Goal: Task Accomplishment & Management: Use online tool/utility

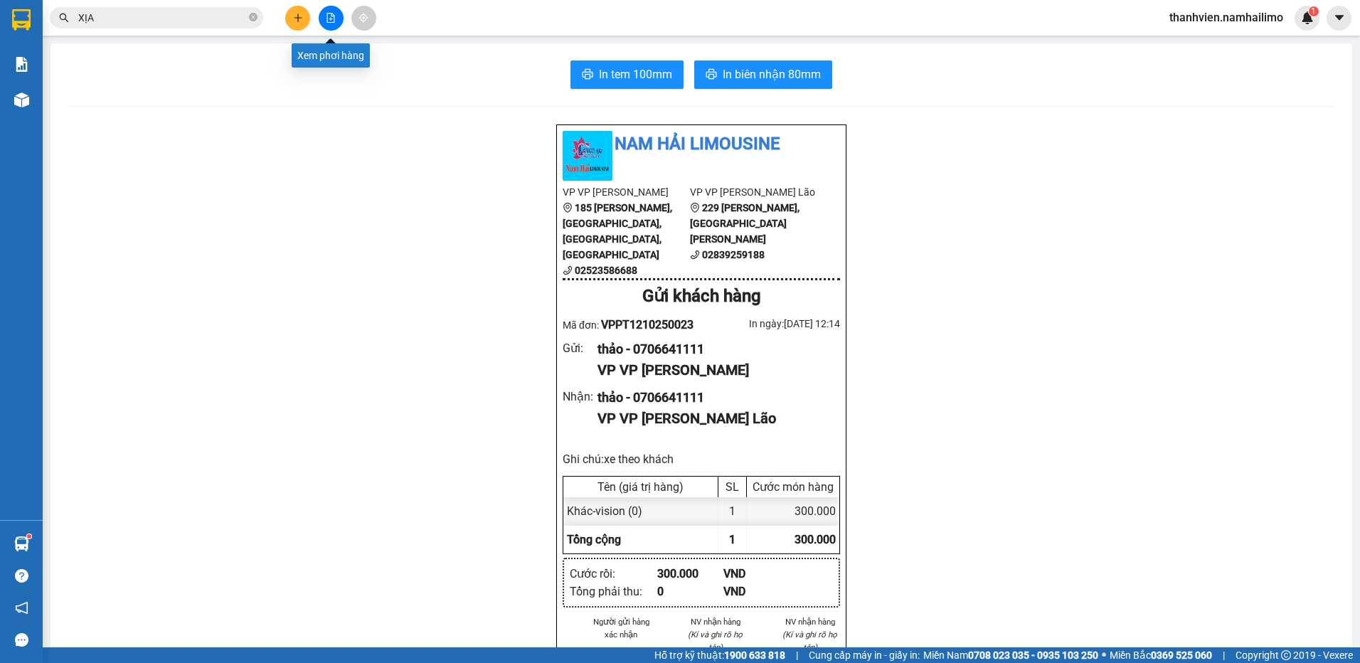
click at [332, 23] on button at bounding box center [331, 18] width 25 height 25
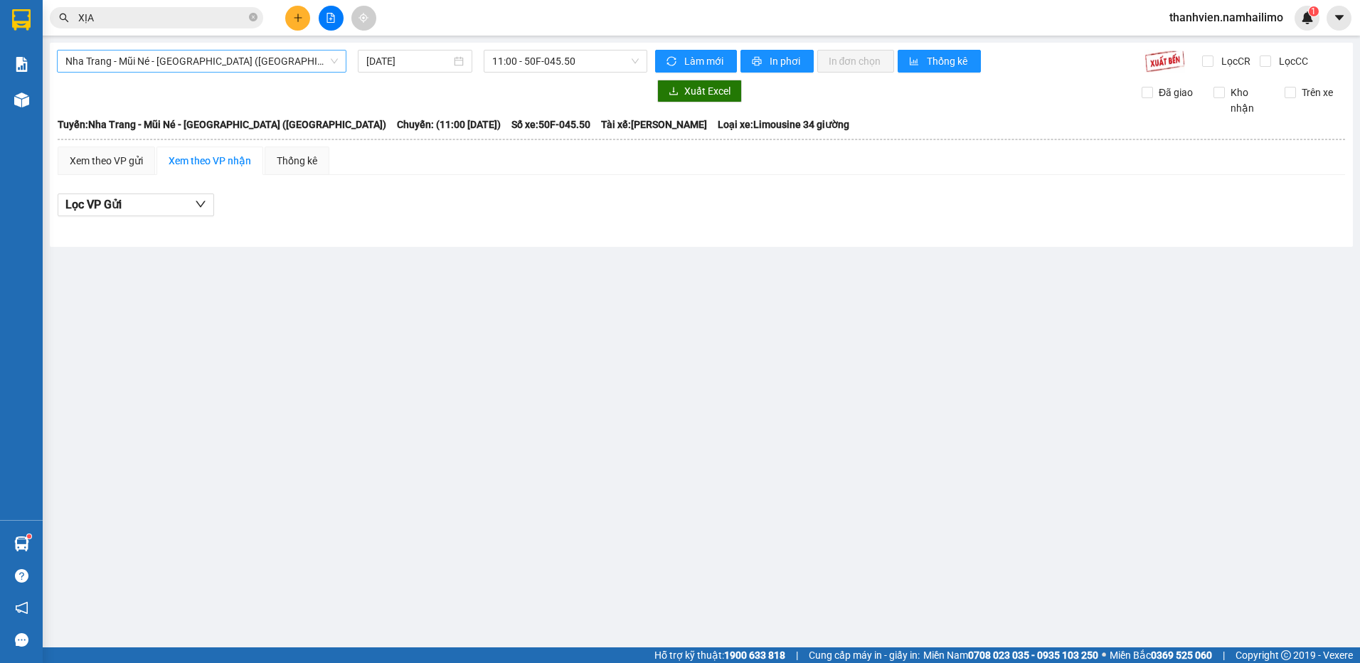
click at [230, 62] on span "Nha Trang - Mũi Né - [GEOGRAPHIC_DATA] ([GEOGRAPHIC_DATA])" at bounding box center [201, 61] width 272 height 21
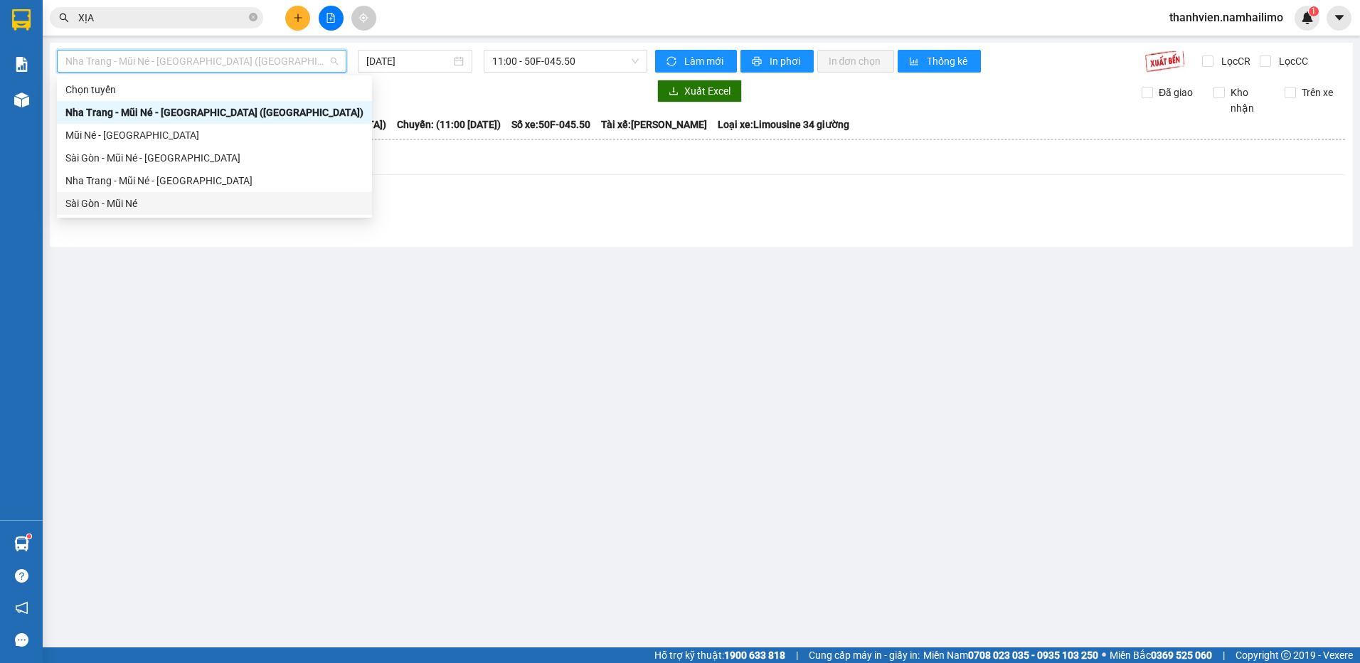
drag, startPoint x: 145, startPoint y: 201, endPoint x: 137, endPoint y: 211, distance: 12.1
click at [137, 211] on div "Sài Gòn - Mũi Né" at bounding box center [214, 204] width 298 height 16
type input "[DATE]"
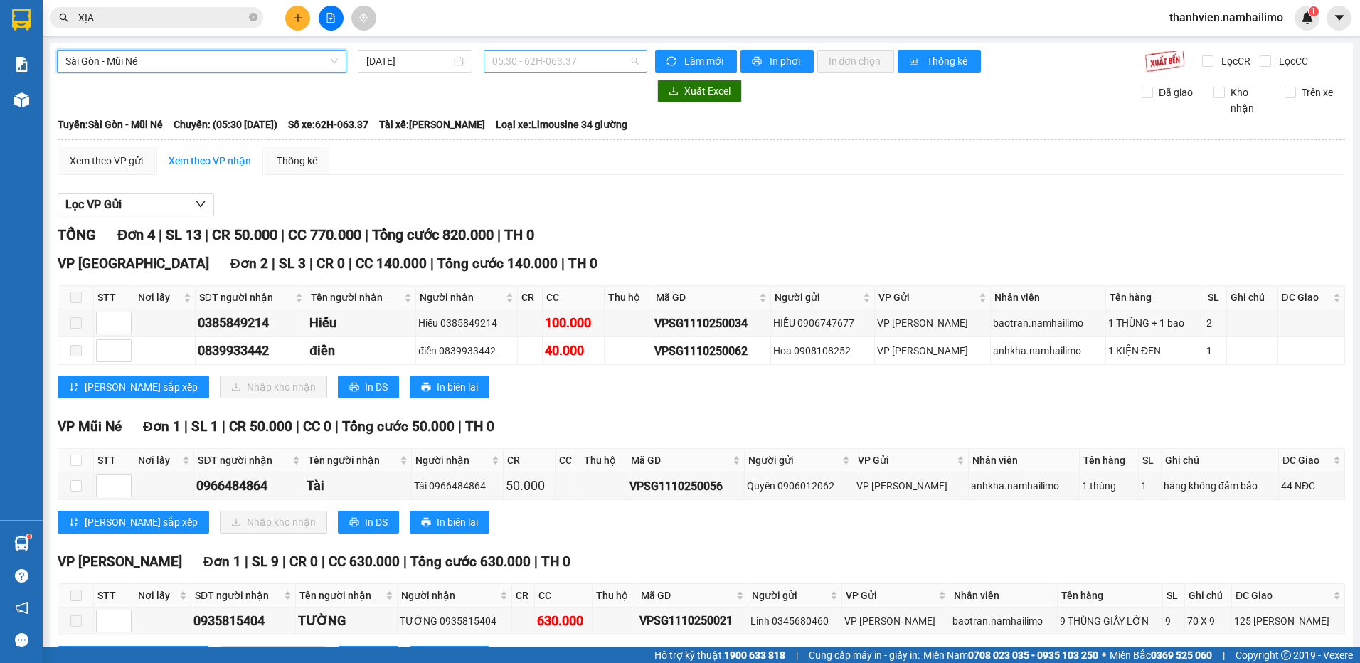
click at [583, 56] on span "05:30 - 62H-063.37" at bounding box center [565, 61] width 147 height 21
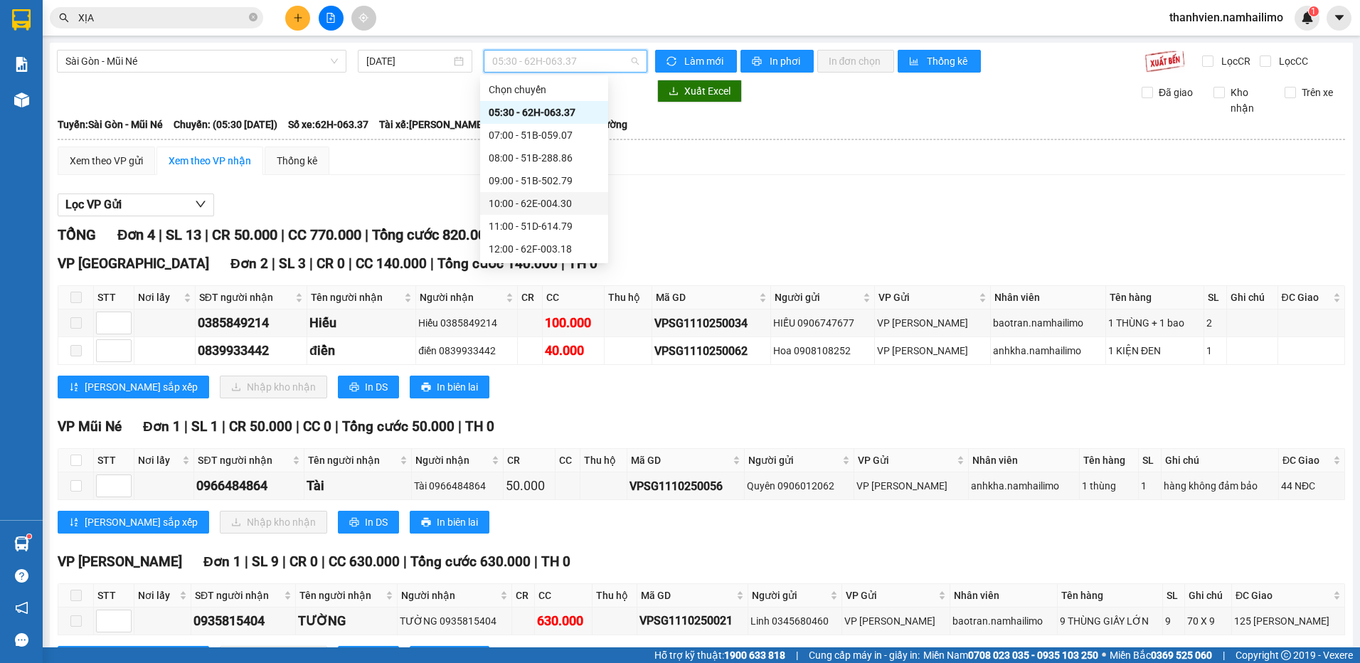
click at [587, 208] on div "10:00 - 62E-004.30" at bounding box center [544, 204] width 111 height 16
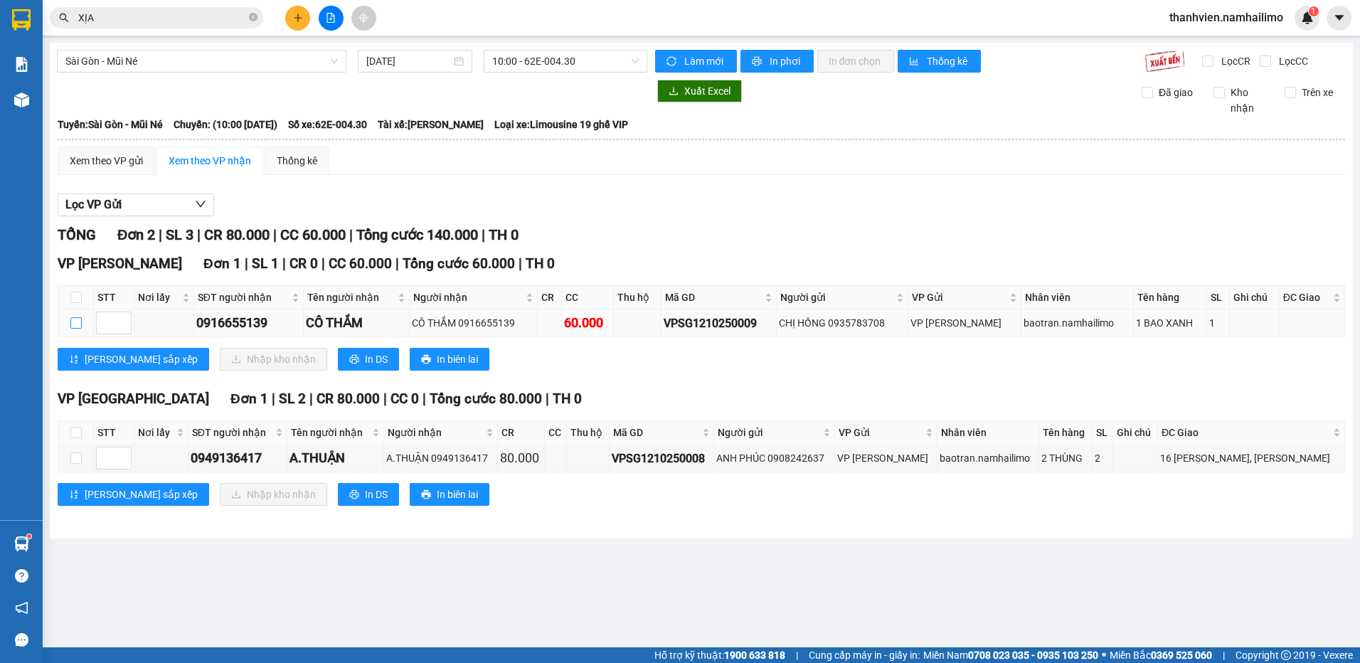
drag, startPoint x: 77, startPoint y: 324, endPoint x: 156, endPoint y: 340, distance: 80.6
click at [78, 324] on input "checkbox" at bounding box center [75, 322] width 11 height 11
checkbox input "true"
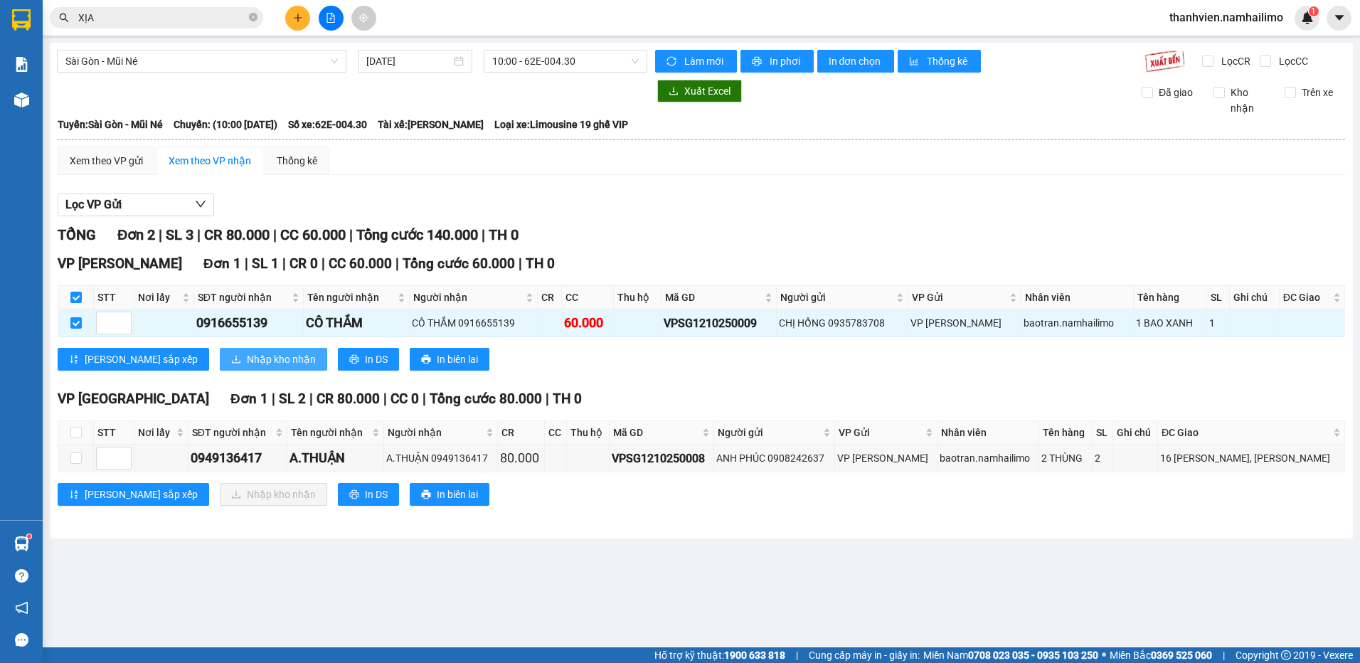
click at [247, 355] on span "Nhập kho nhận" at bounding box center [281, 359] width 69 height 16
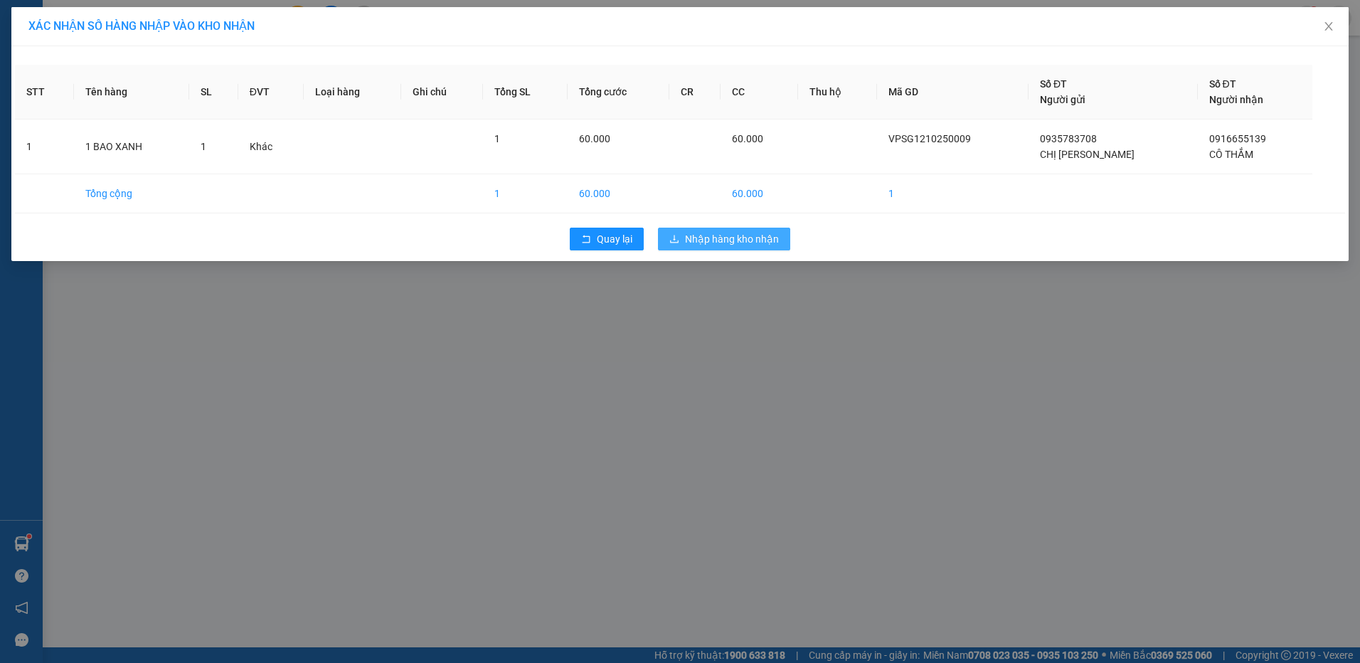
click at [771, 242] on span "Nhập hàng kho nhận" at bounding box center [732, 239] width 94 height 16
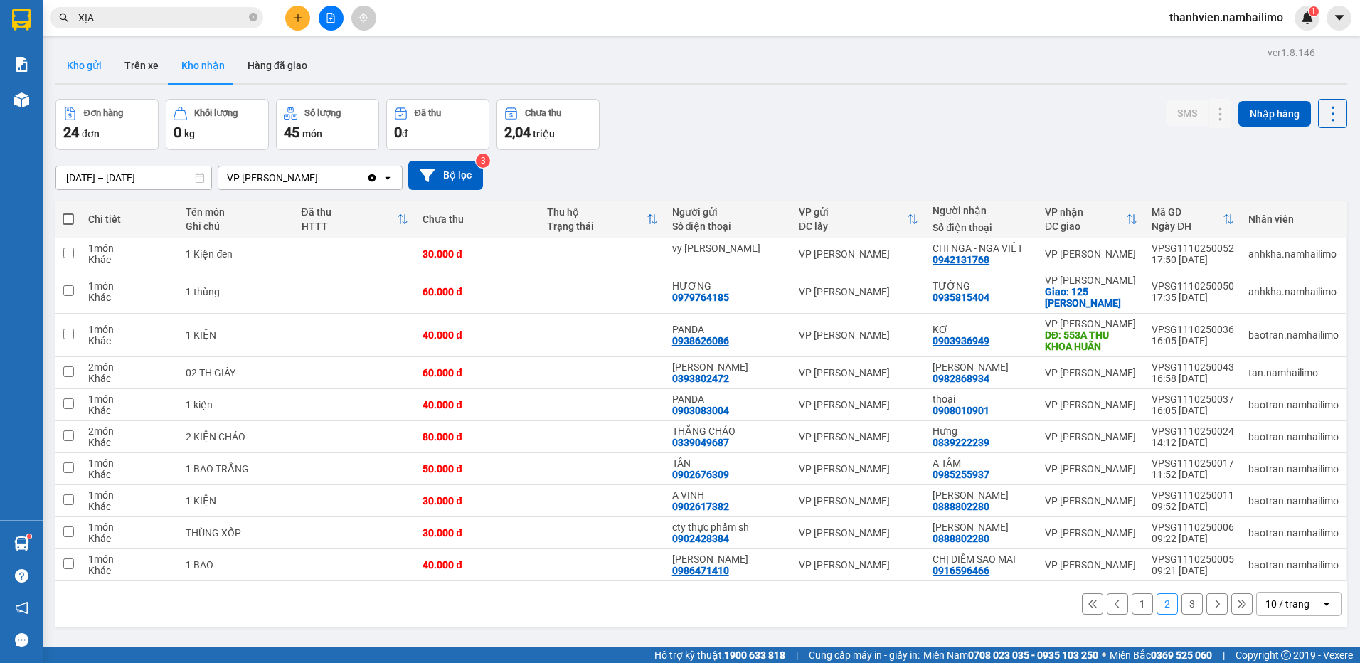
click at [75, 68] on button "Kho gửi" at bounding box center [84, 65] width 58 height 34
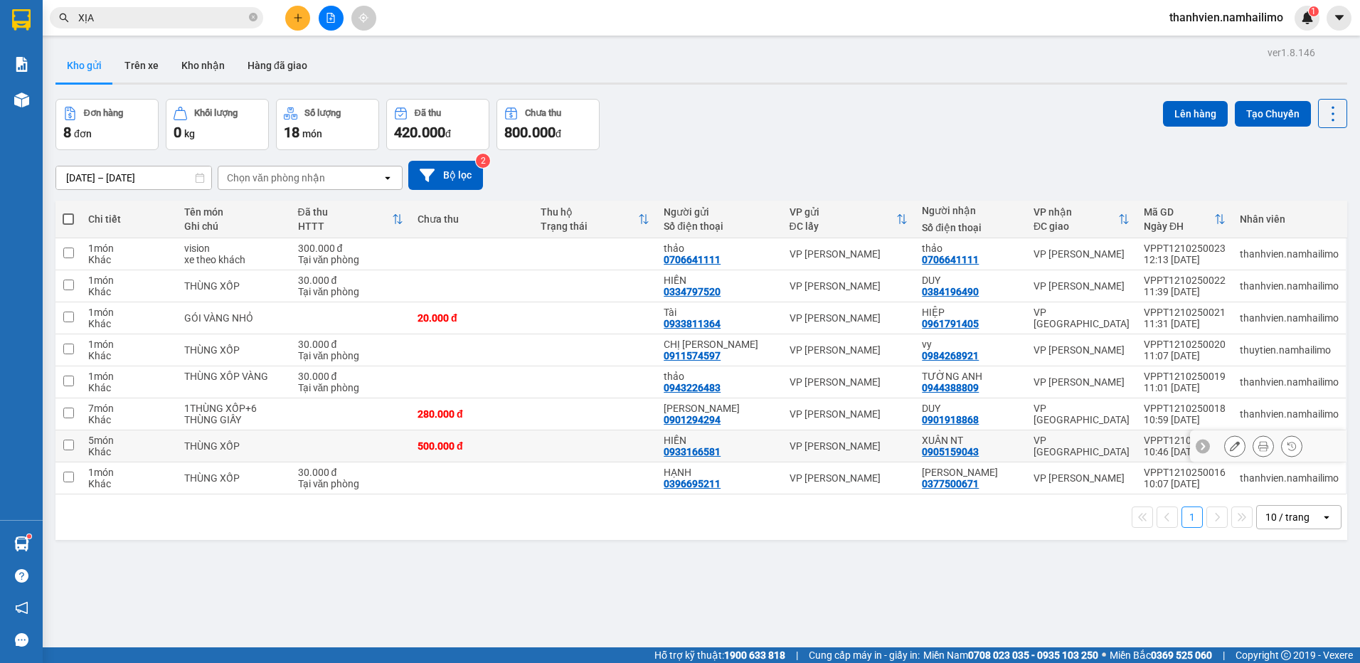
drag, startPoint x: 1083, startPoint y: 450, endPoint x: 1085, endPoint y: 443, distance: 8.1
click at [1083, 450] on div "VP [GEOGRAPHIC_DATA]" at bounding box center [1082, 446] width 96 height 23
checkbox input "true"
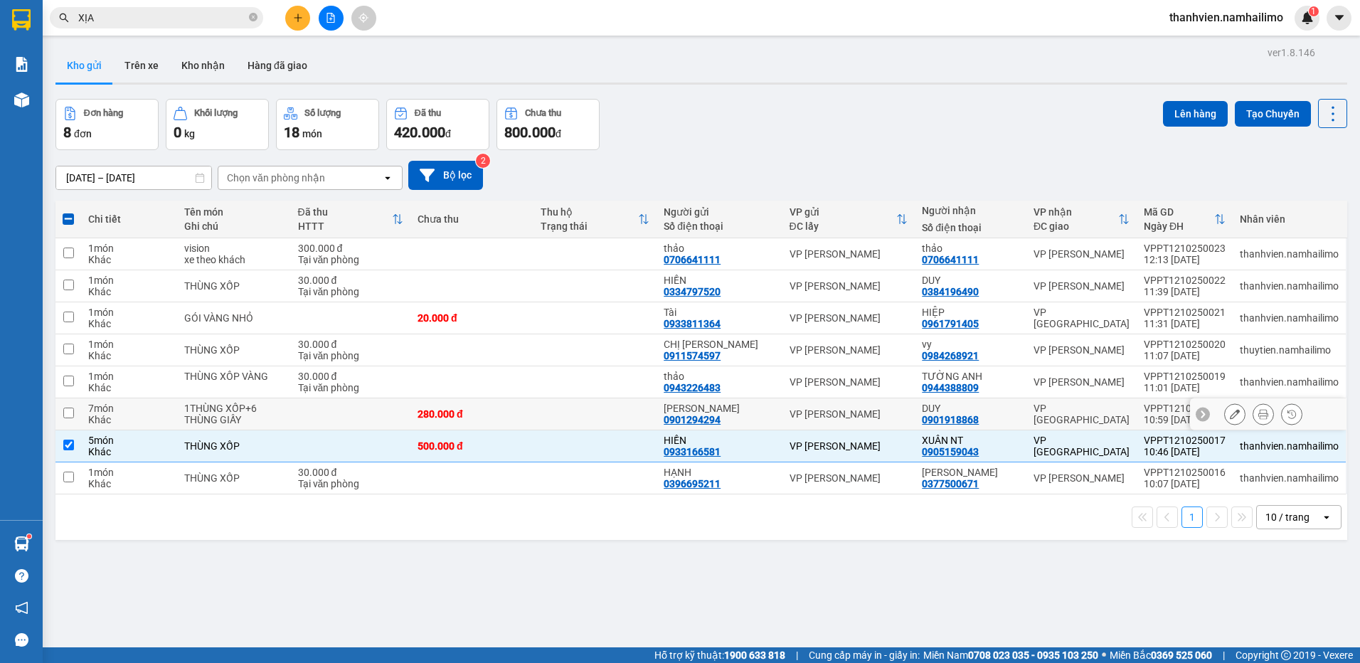
click at [1085, 415] on div "VP [GEOGRAPHIC_DATA]" at bounding box center [1082, 414] width 96 height 23
checkbox input "true"
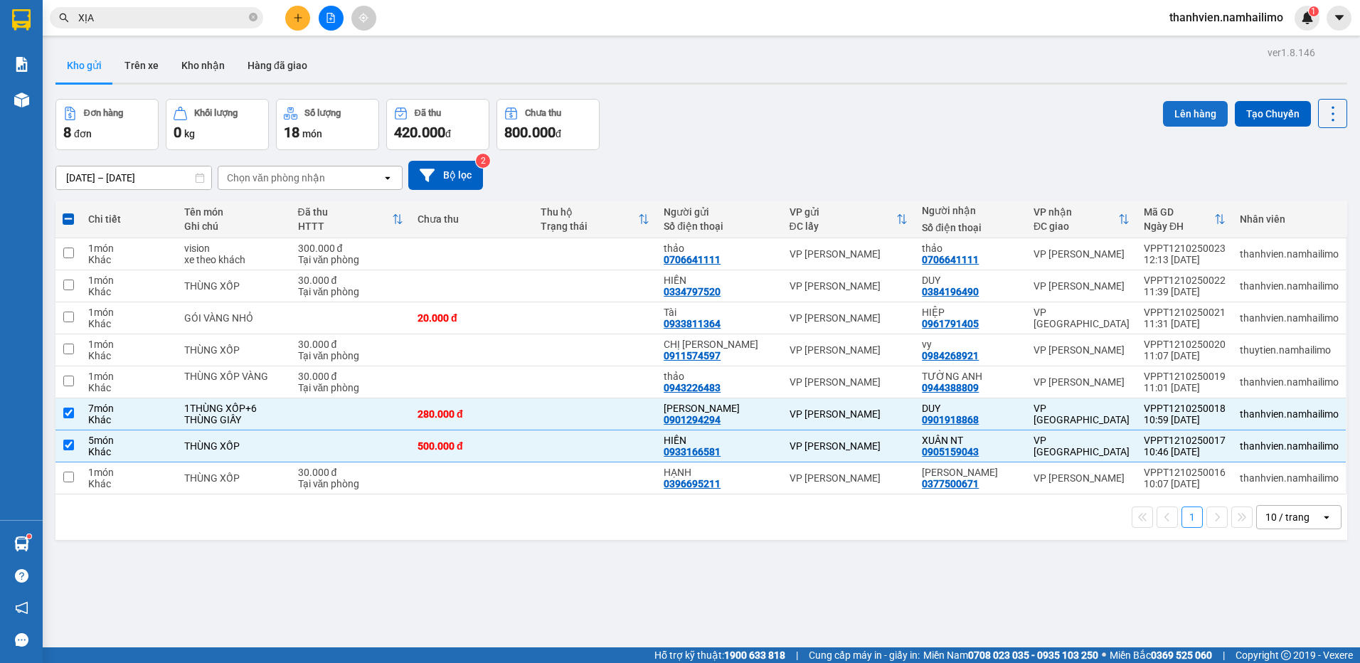
click at [1182, 121] on button "Lên hàng" at bounding box center [1195, 114] width 65 height 26
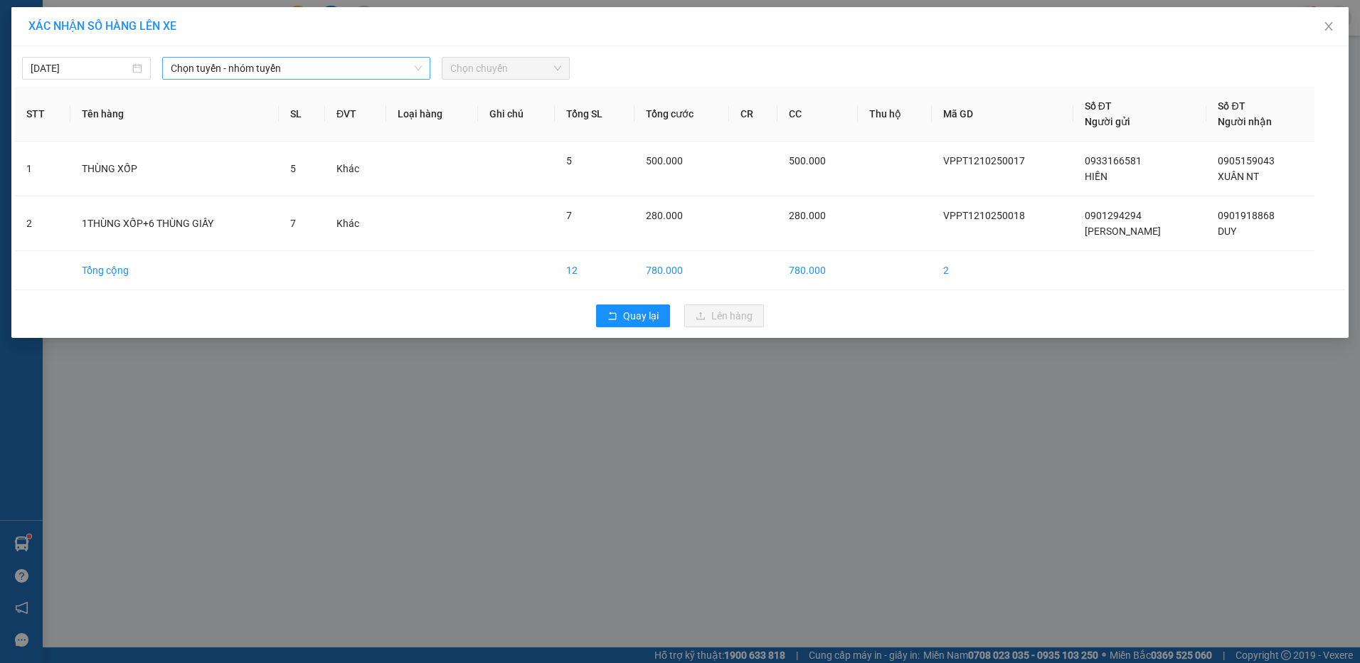
click at [315, 70] on span "Chọn tuyến - nhóm tuyến" at bounding box center [296, 68] width 251 height 21
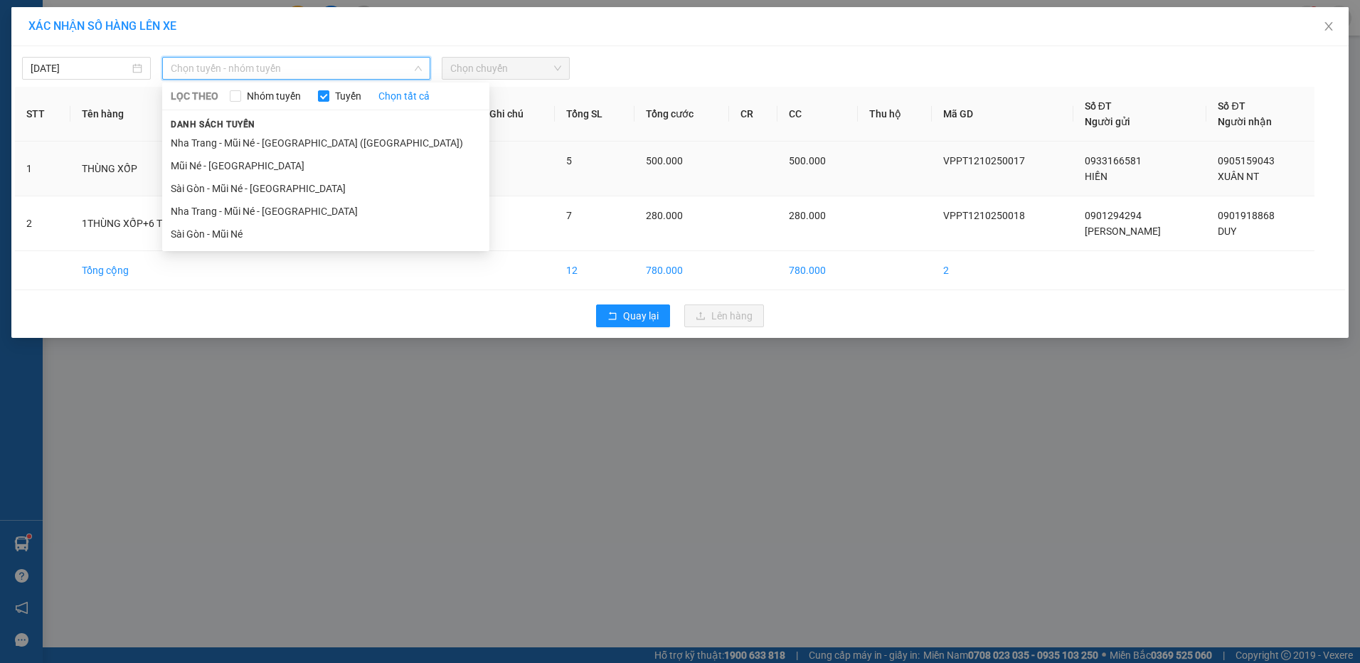
drag, startPoint x: 268, startPoint y: 192, endPoint x: 329, endPoint y: 171, distance: 65.2
click at [271, 189] on li "Sài Gòn - Mũi Né - [GEOGRAPHIC_DATA]" at bounding box center [325, 188] width 327 height 23
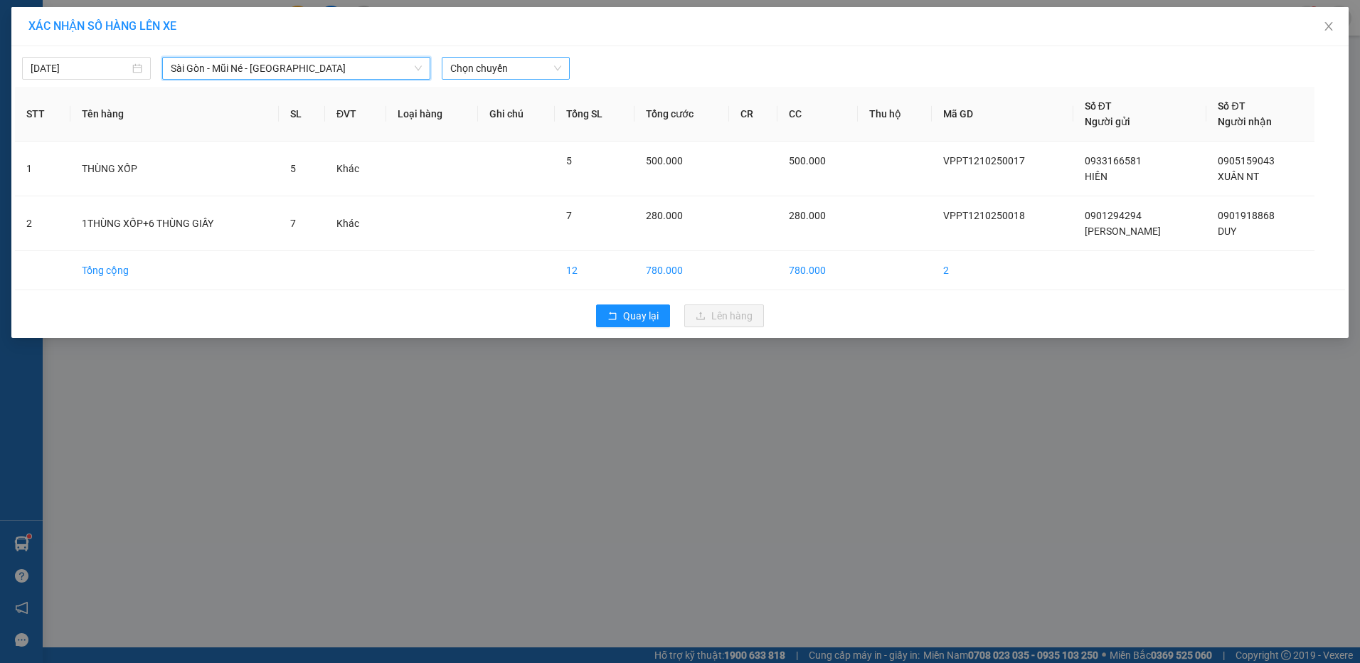
click at [528, 74] on span "Chọn chuyến" at bounding box center [506, 68] width 112 height 21
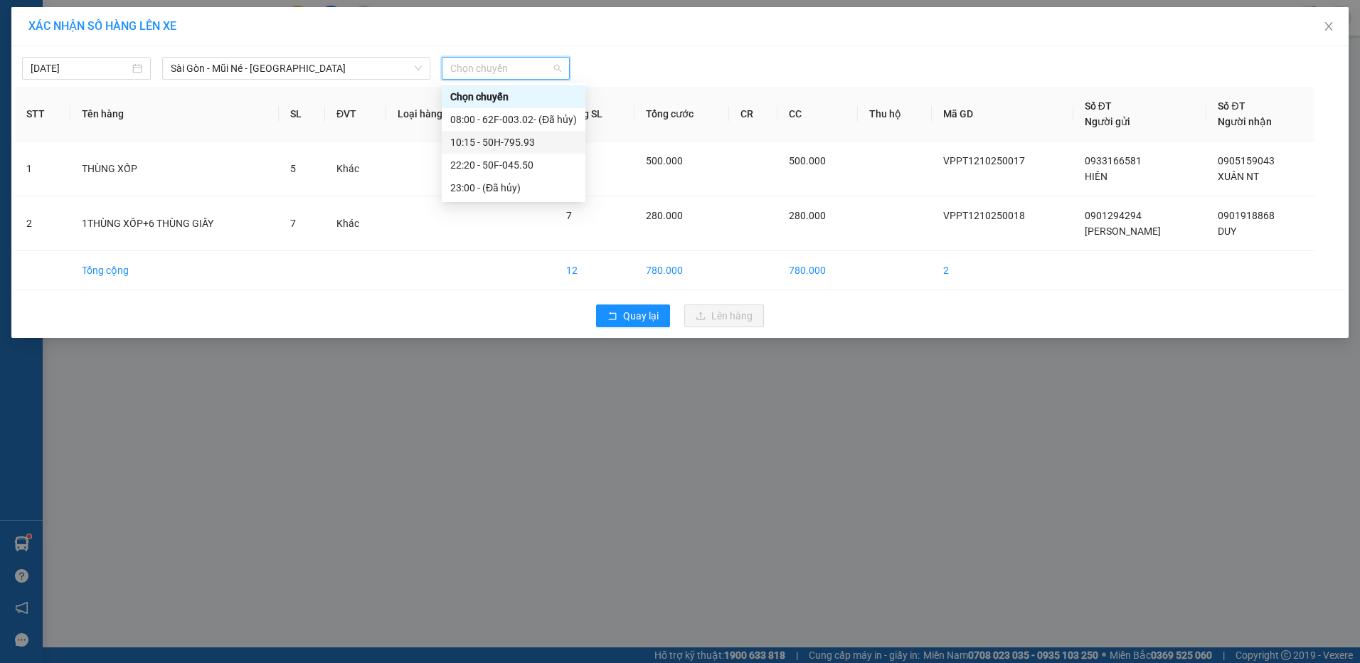
click at [535, 139] on div "10:15 - 50H-795.93" at bounding box center [513, 142] width 127 height 16
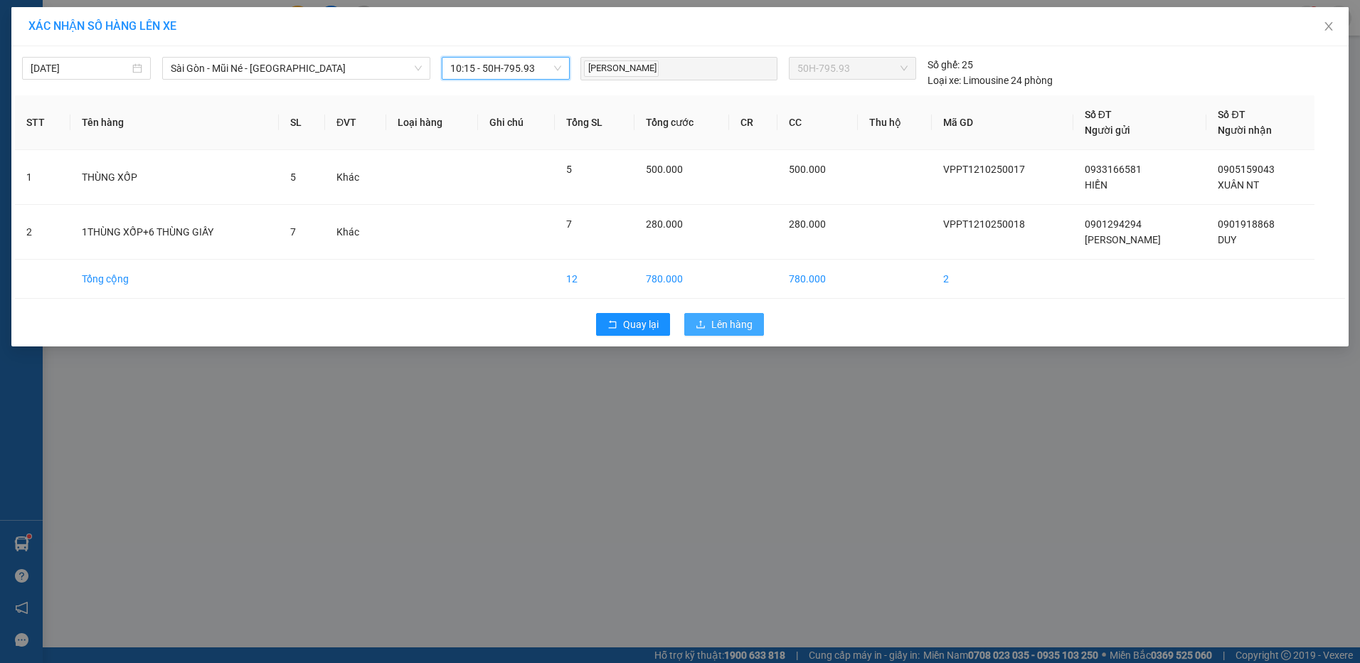
click at [743, 322] on span "Lên hàng" at bounding box center [731, 325] width 41 height 16
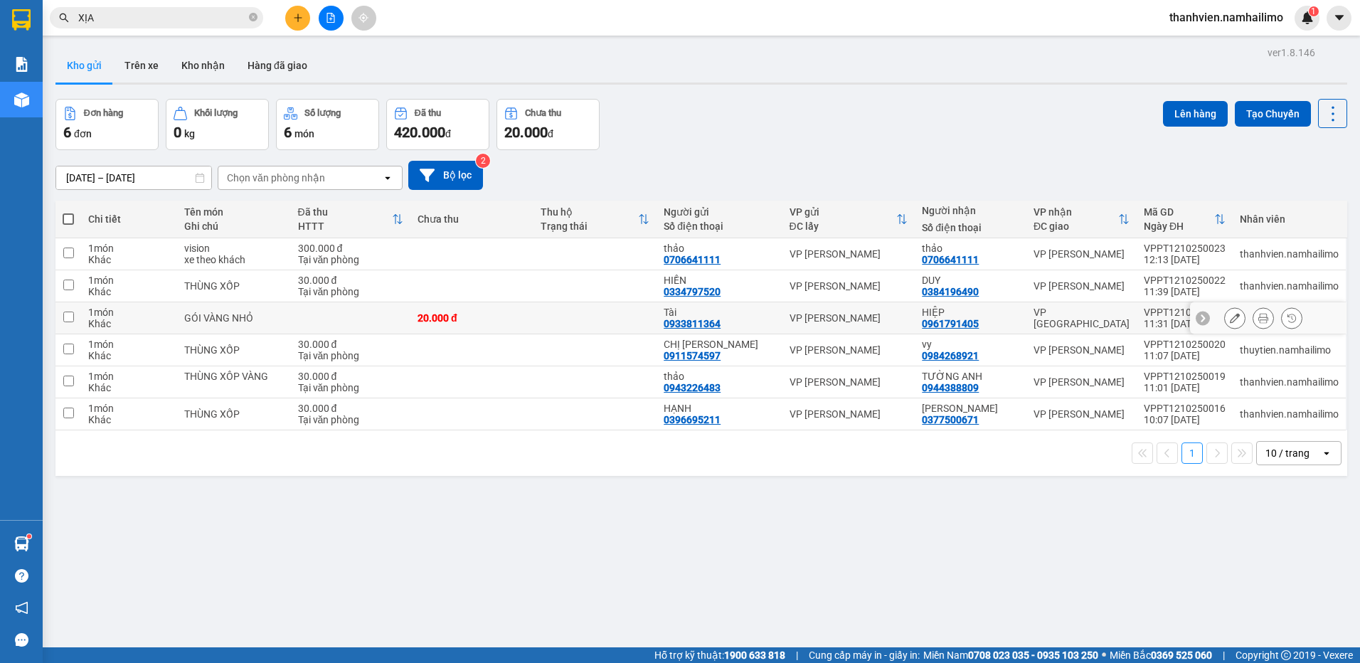
click at [1004, 317] on div "HIỆP 0961791405" at bounding box center [970, 318] width 97 height 23
checkbox input "true"
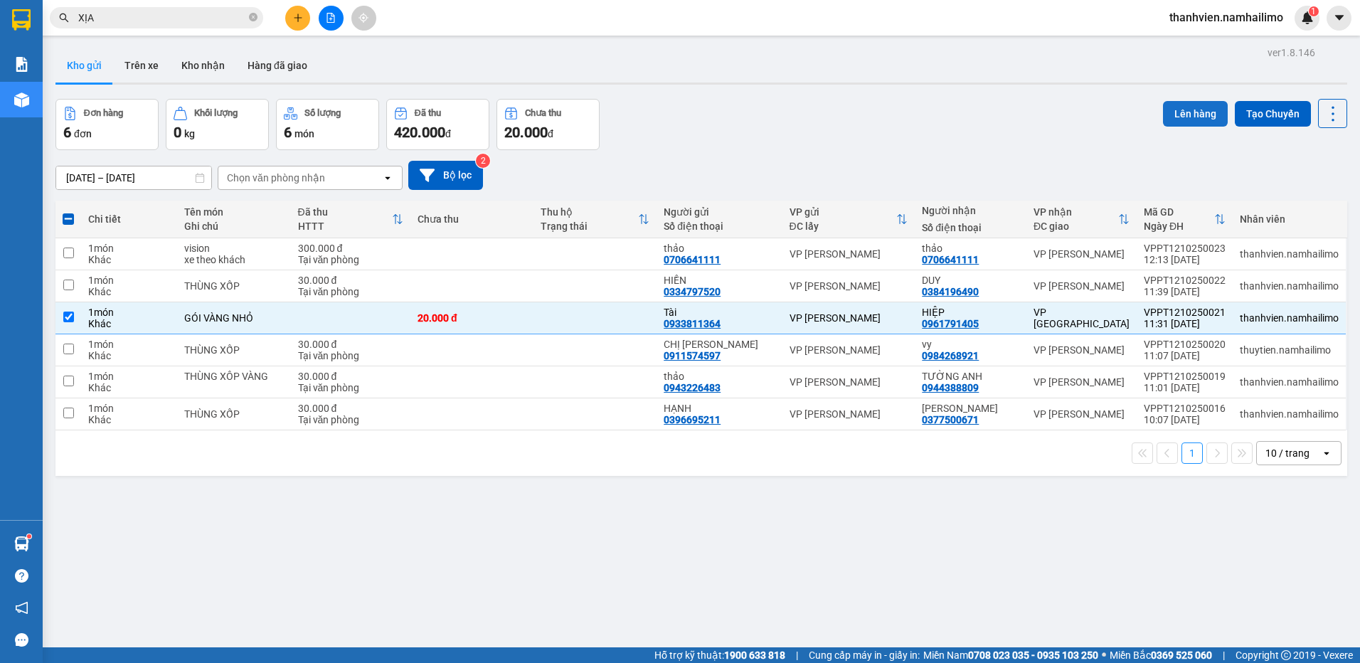
click at [1191, 115] on button "Lên hàng" at bounding box center [1195, 114] width 65 height 26
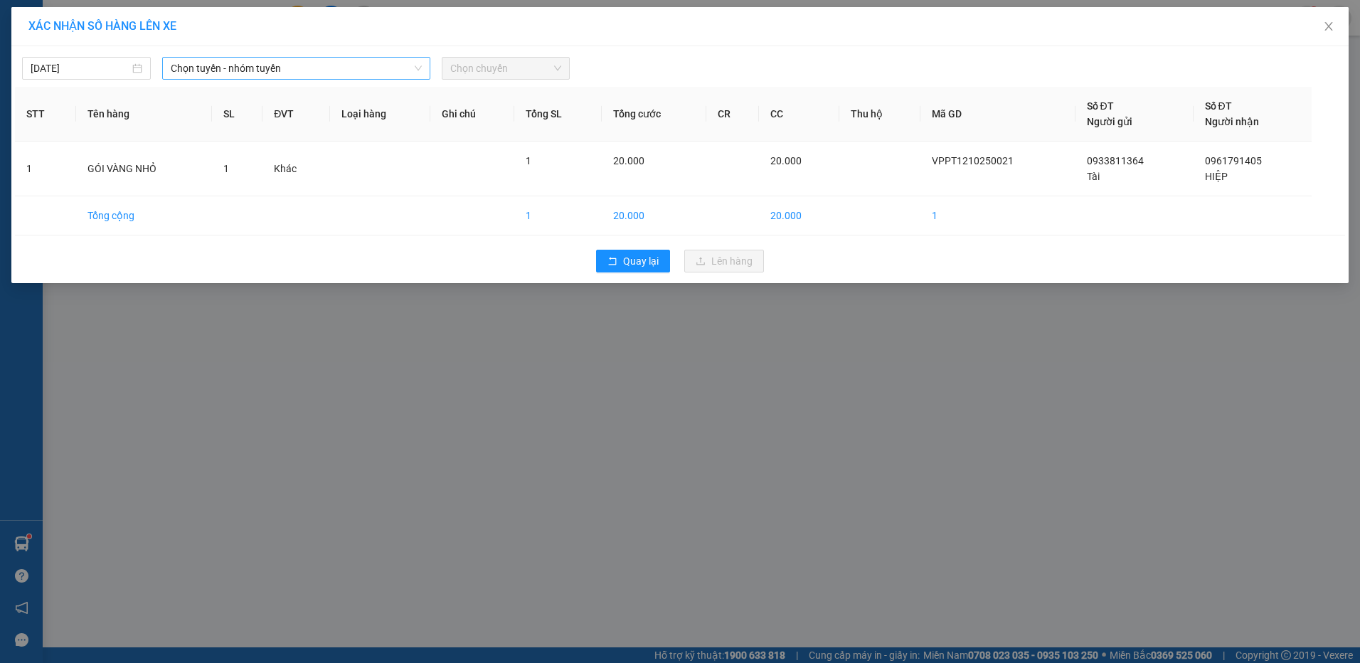
click at [322, 70] on span "Chọn tuyến - nhóm tuyến" at bounding box center [296, 68] width 251 height 21
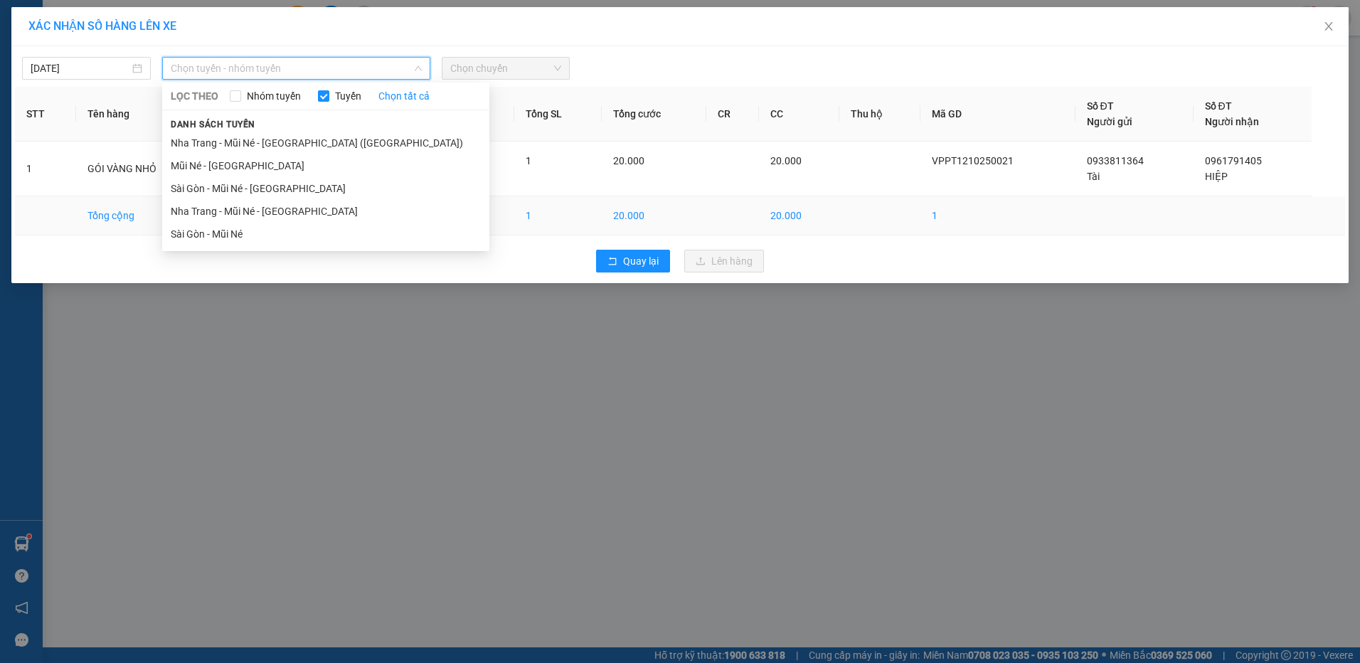
drag, startPoint x: 263, startPoint y: 231, endPoint x: 321, endPoint y: 221, distance: 58.5
click at [268, 231] on li "Sài Gòn - Mũi Né" at bounding box center [325, 234] width 327 height 23
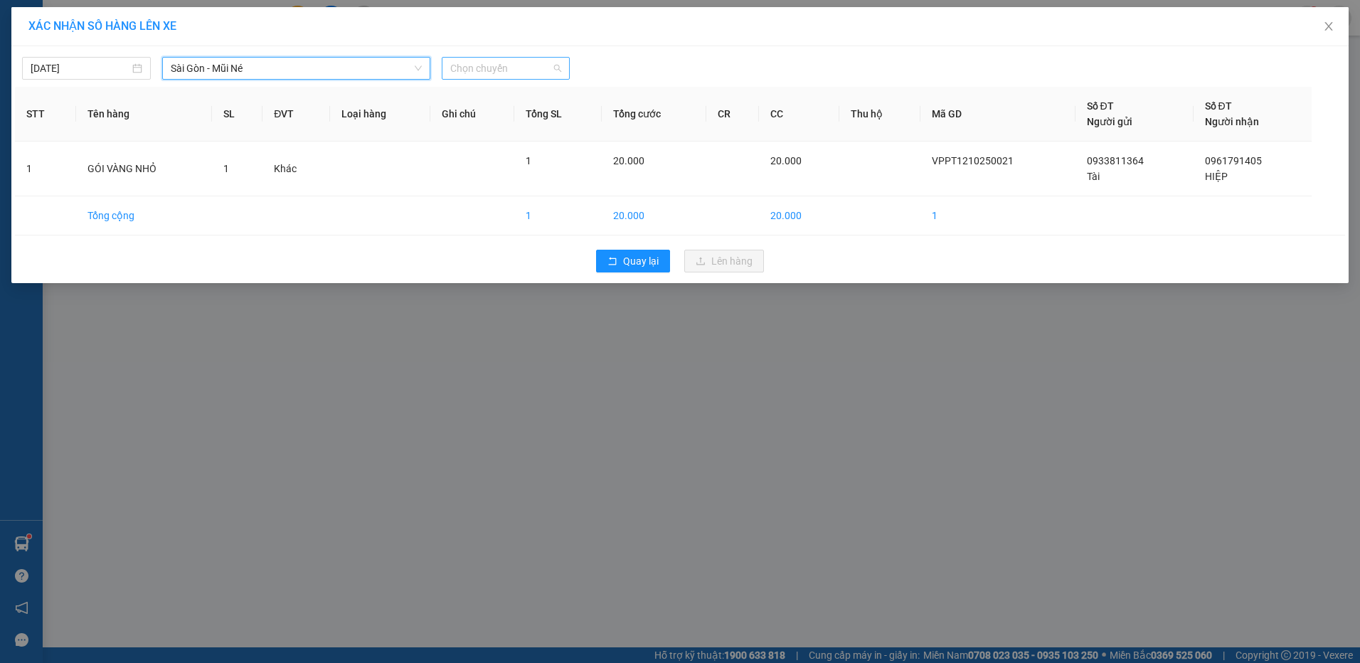
click at [523, 69] on span "Chọn chuyến" at bounding box center [506, 68] width 112 height 21
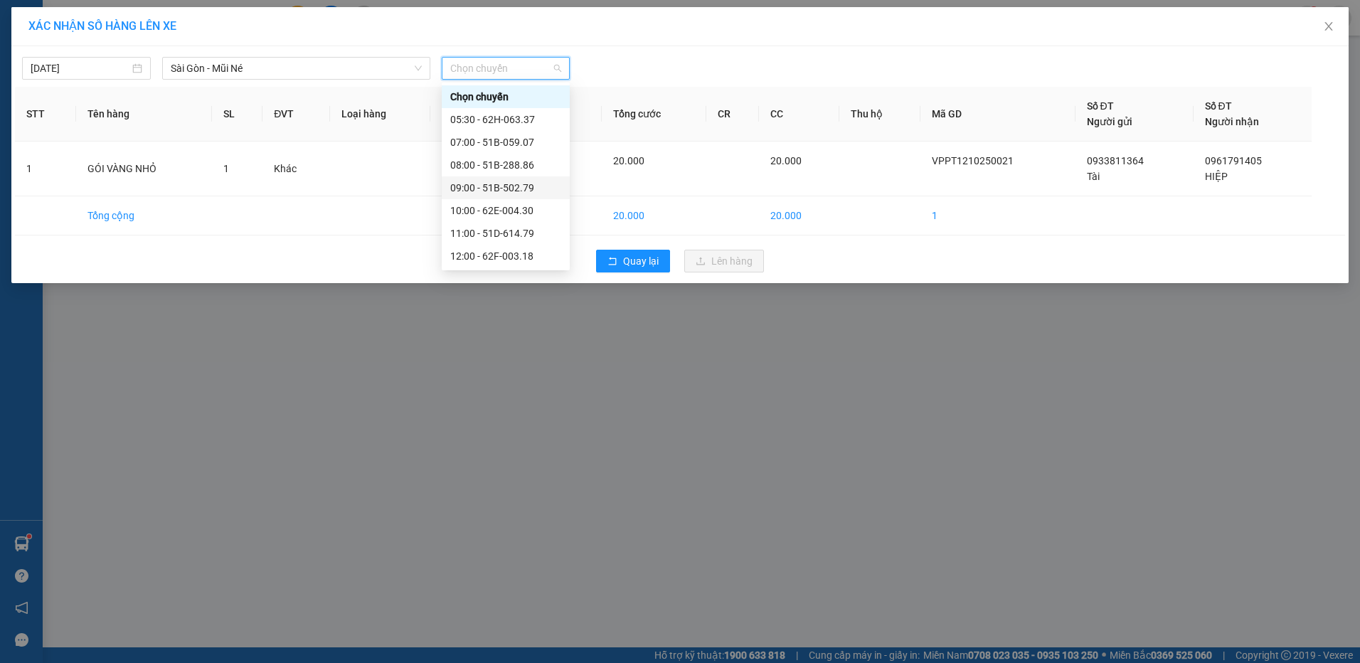
click at [536, 187] on div "09:00 - 51B-502.79" at bounding box center [505, 188] width 111 height 16
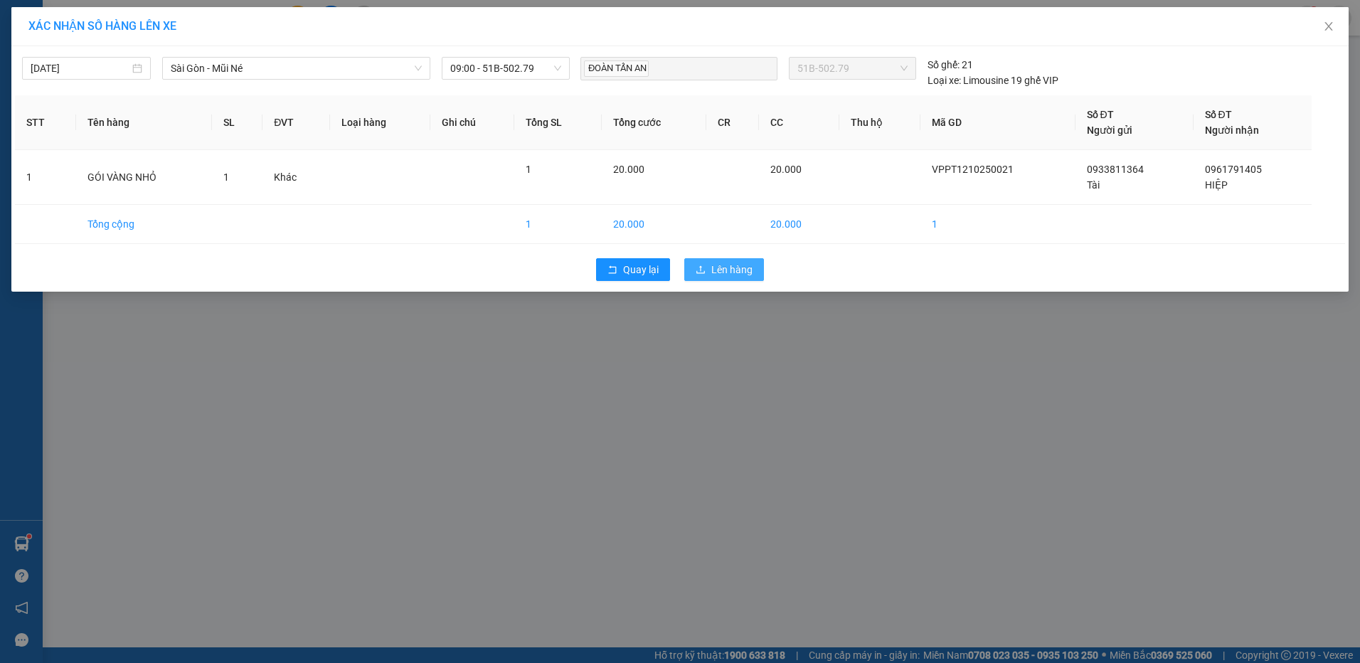
click at [726, 272] on span "Lên hàng" at bounding box center [731, 270] width 41 height 16
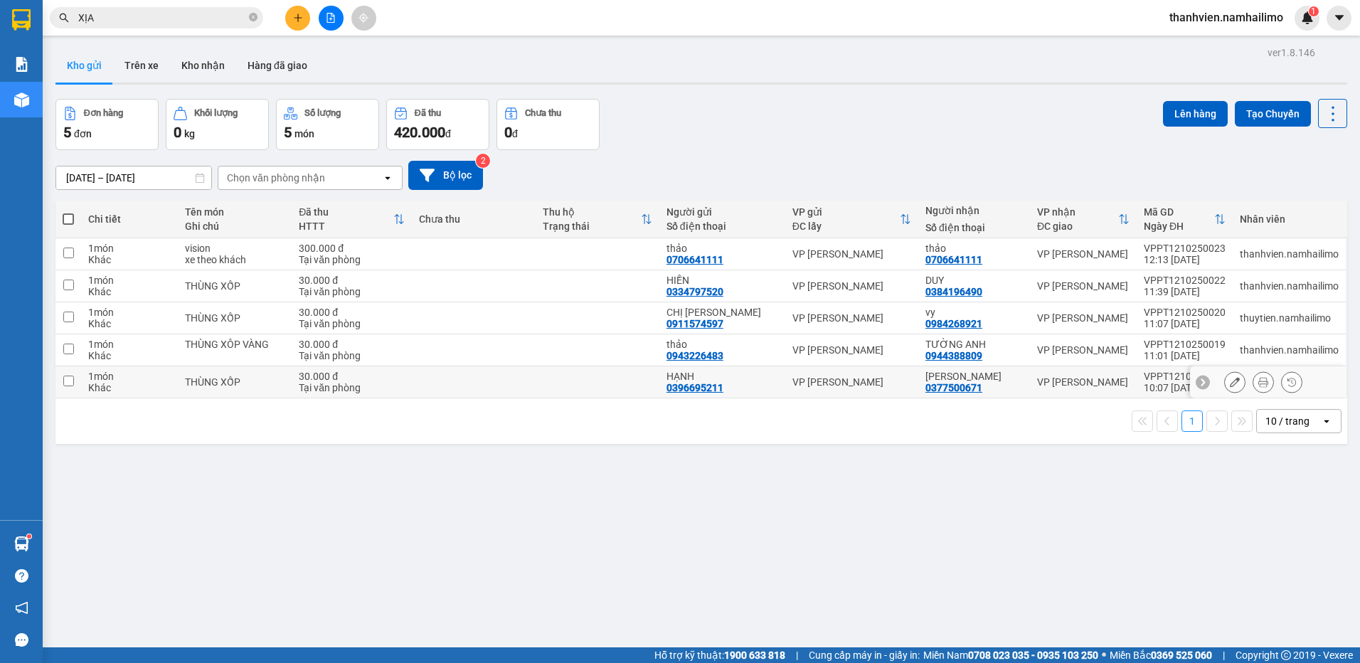
click at [1161, 386] on div "10:07 [DATE]" at bounding box center [1185, 387] width 82 height 11
checkbox input "true"
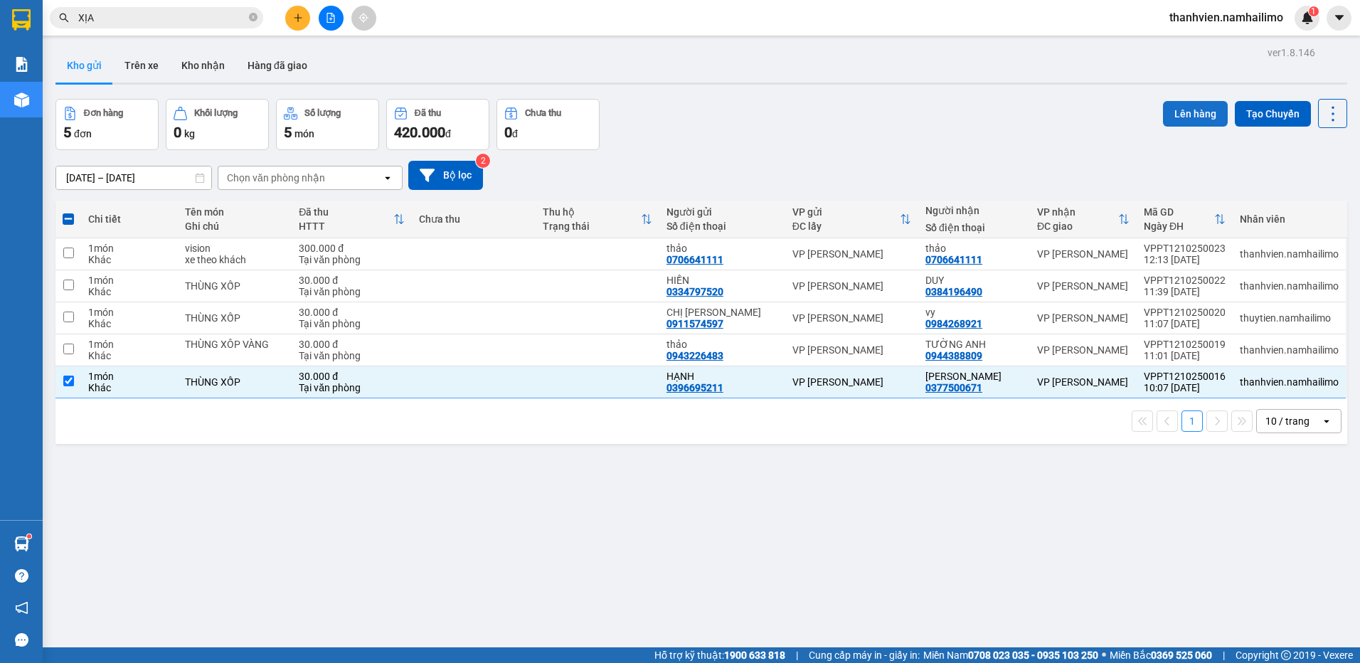
click at [1181, 112] on button "Lên hàng" at bounding box center [1195, 114] width 65 height 26
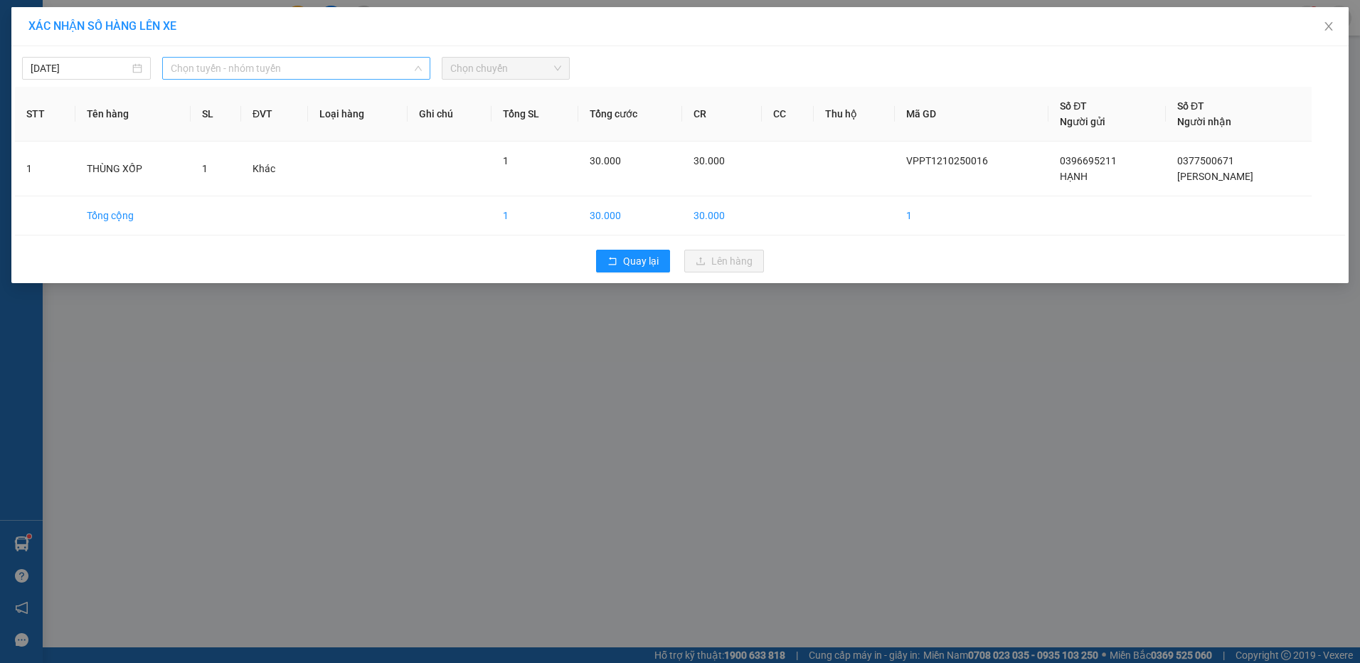
click at [348, 72] on span "Chọn tuyến - nhóm tuyến" at bounding box center [296, 68] width 251 height 21
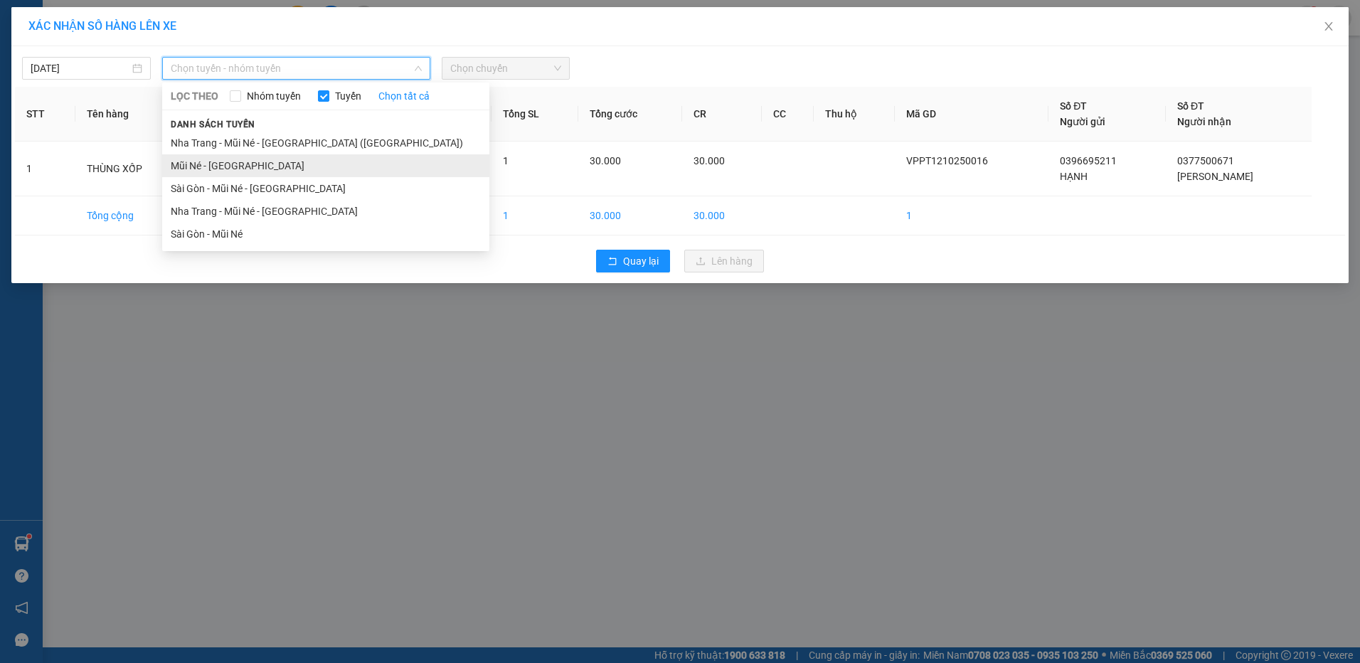
click at [283, 170] on li "Mũi Né - [GEOGRAPHIC_DATA]" at bounding box center [325, 165] width 327 height 23
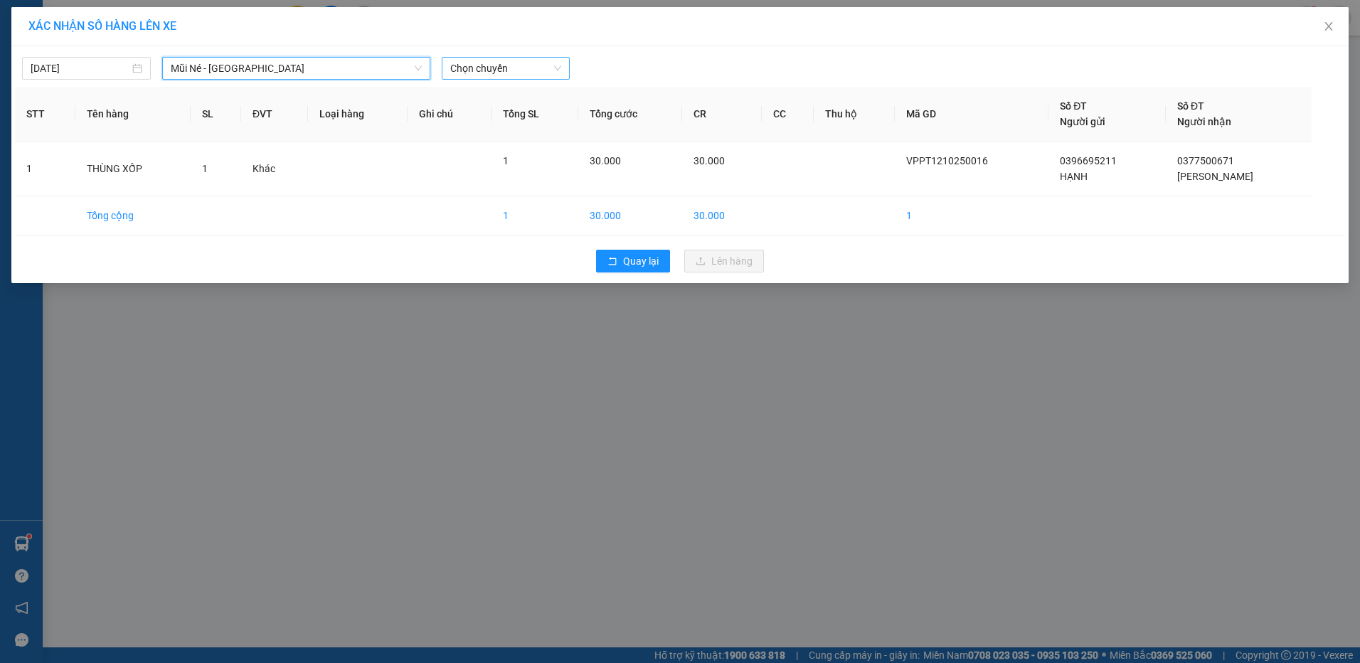
click at [526, 70] on span "Chọn chuyến" at bounding box center [506, 68] width 112 height 21
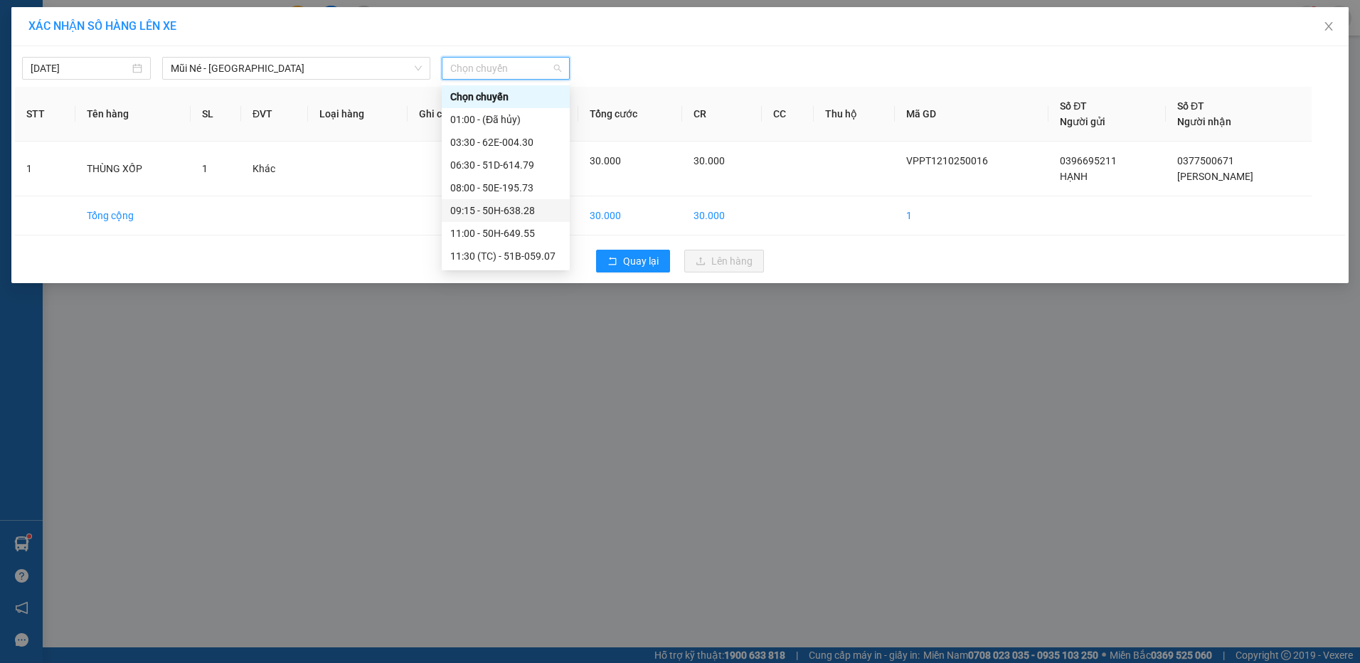
click at [526, 207] on div "09:15 - 50H-638.28" at bounding box center [505, 211] width 111 height 16
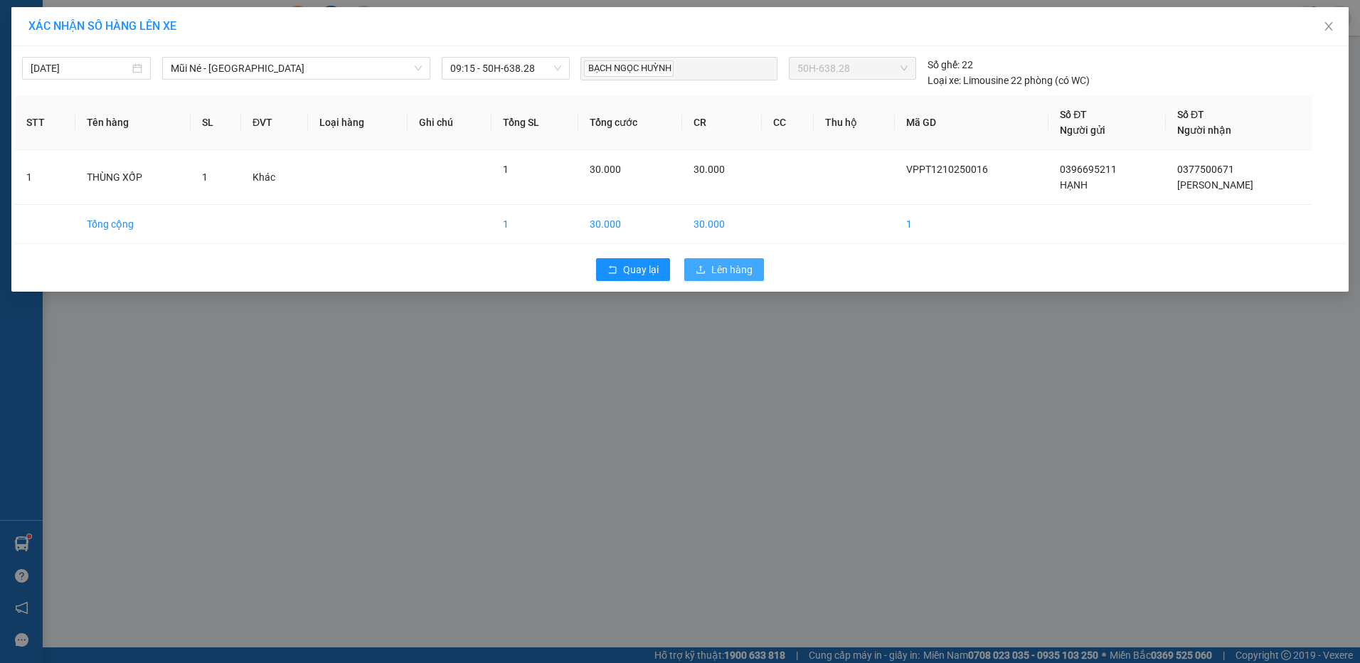
click at [745, 269] on span "Lên hàng" at bounding box center [731, 270] width 41 height 16
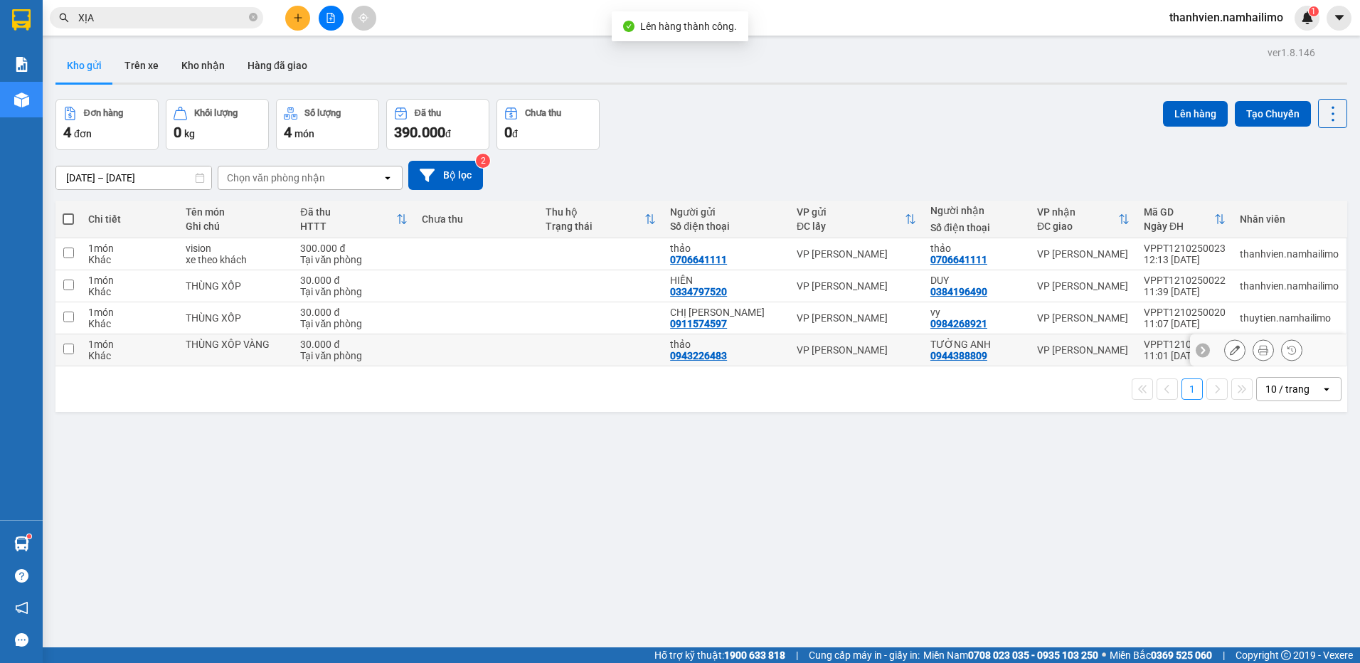
drag, startPoint x: 1010, startPoint y: 350, endPoint x: 1012, endPoint y: 339, distance: 11.5
click at [1010, 350] on div "TƯỜNG ANH 0944388809" at bounding box center [977, 350] width 92 height 23
checkbox input "true"
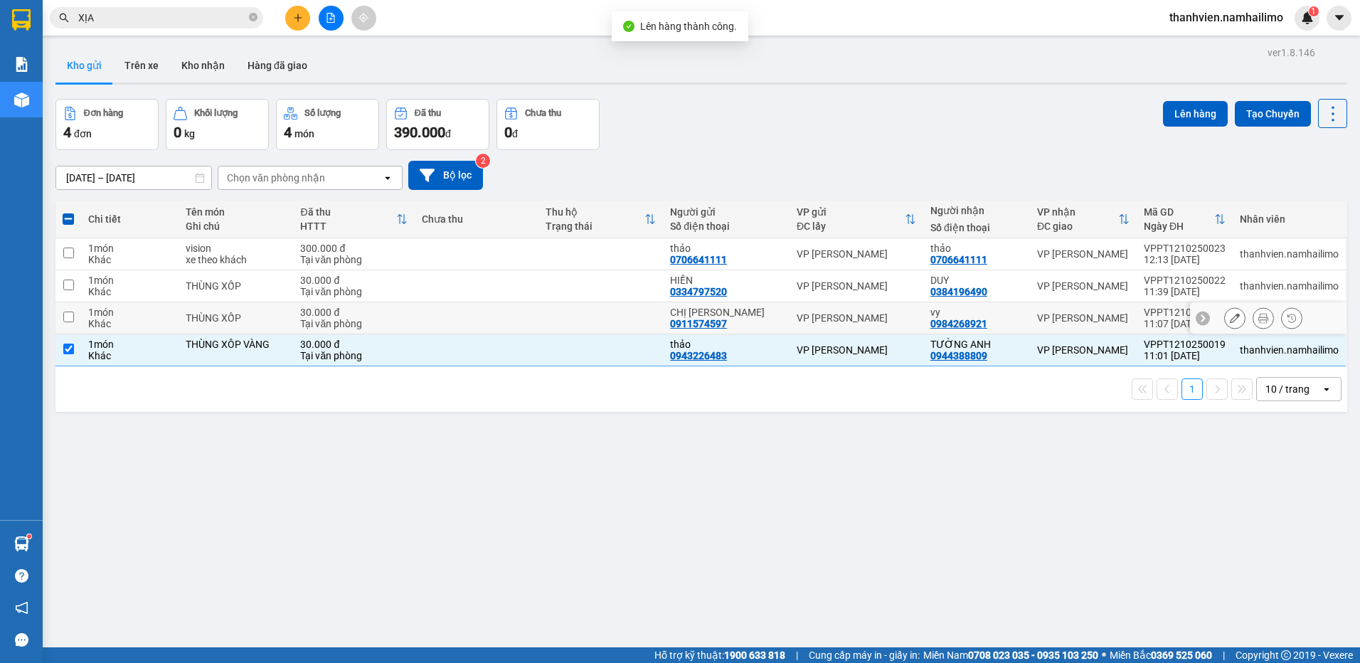
click at [1014, 321] on div "vy 0984268921" at bounding box center [977, 318] width 92 height 23
checkbox input "true"
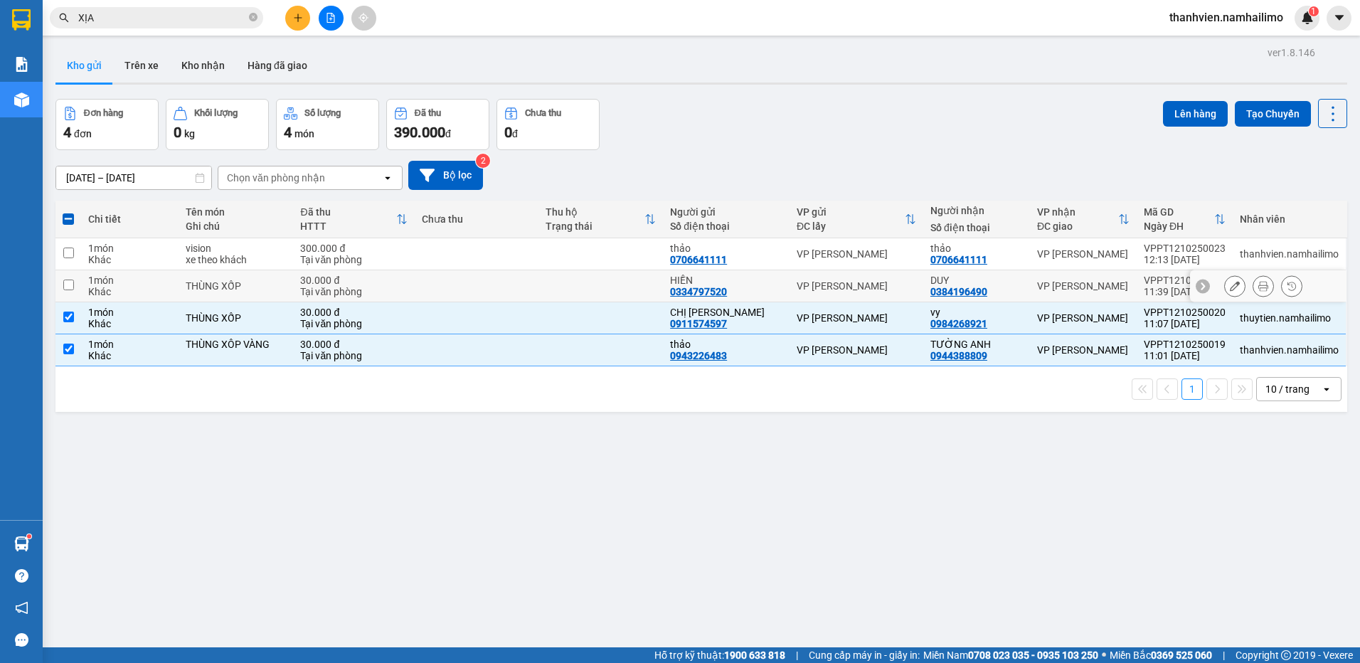
click at [1024, 287] on td "DUY 0384196490" at bounding box center [976, 286] width 107 height 32
checkbox input "true"
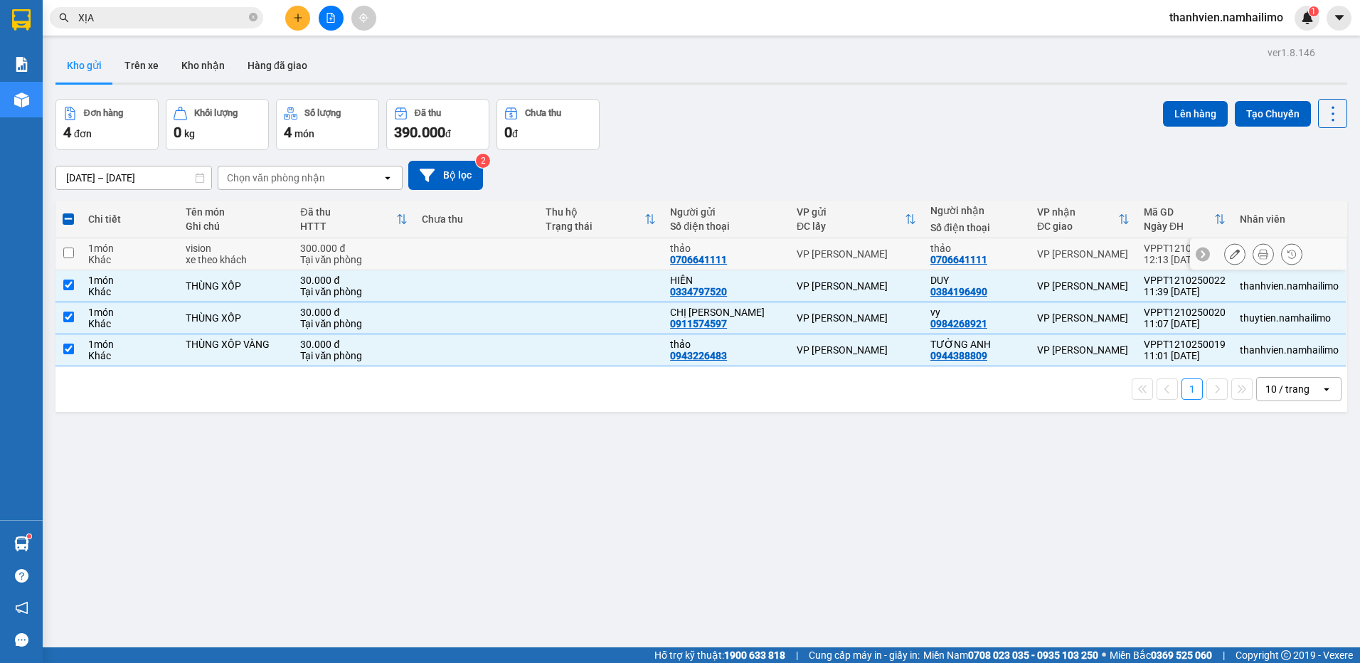
click at [1022, 253] on td "thảo 0706641111" at bounding box center [976, 254] width 107 height 32
checkbox input "true"
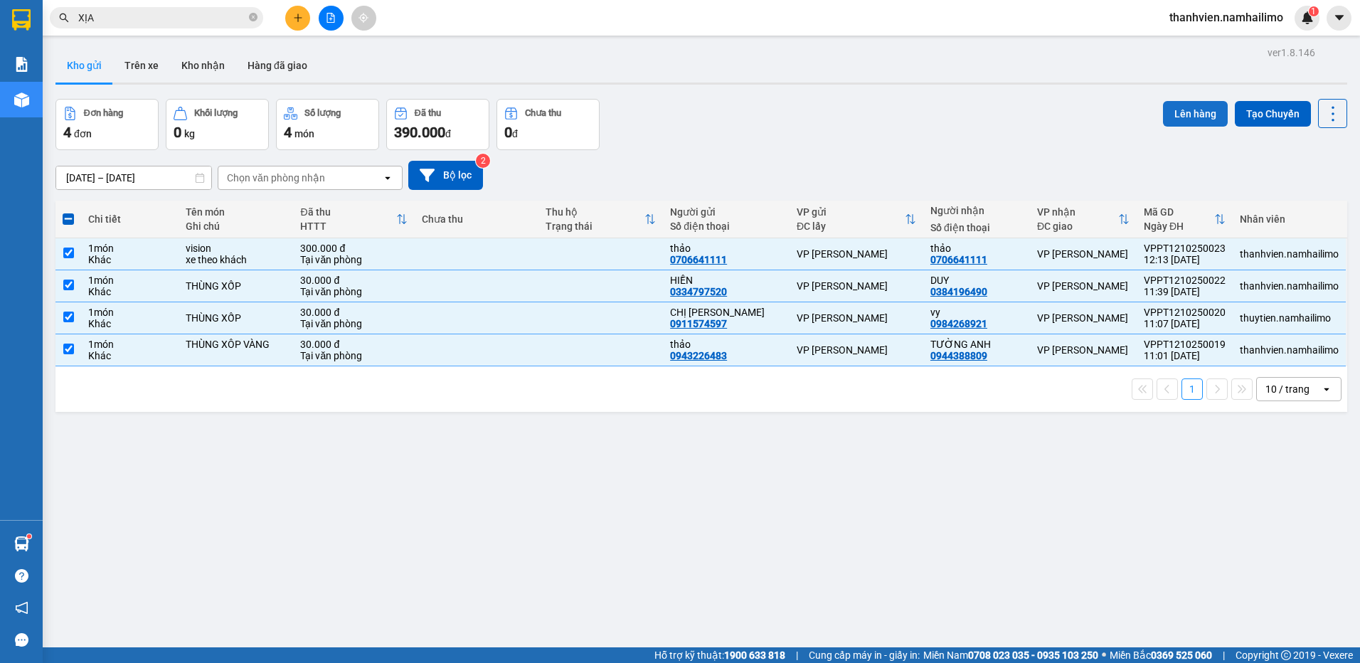
click at [1196, 112] on button "Lên hàng" at bounding box center [1195, 114] width 65 height 26
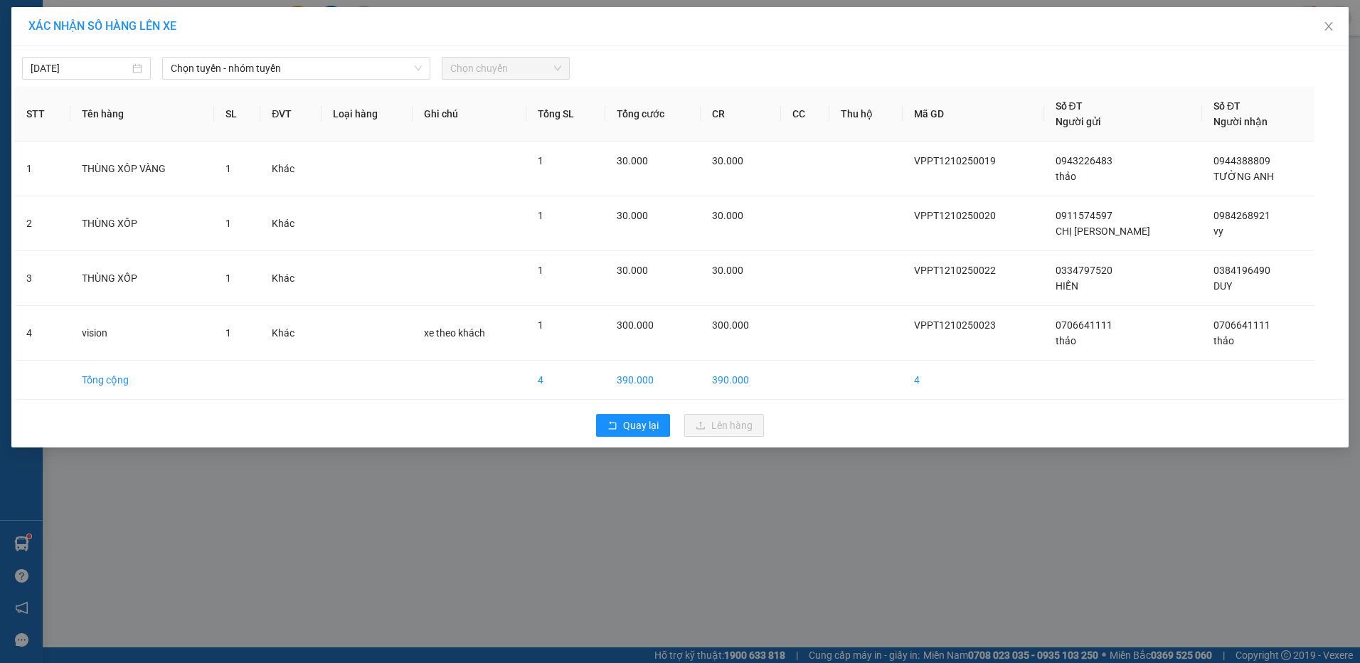
click at [498, 63] on span "Chọn chuyến" at bounding box center [506, 68] width 112 height 21
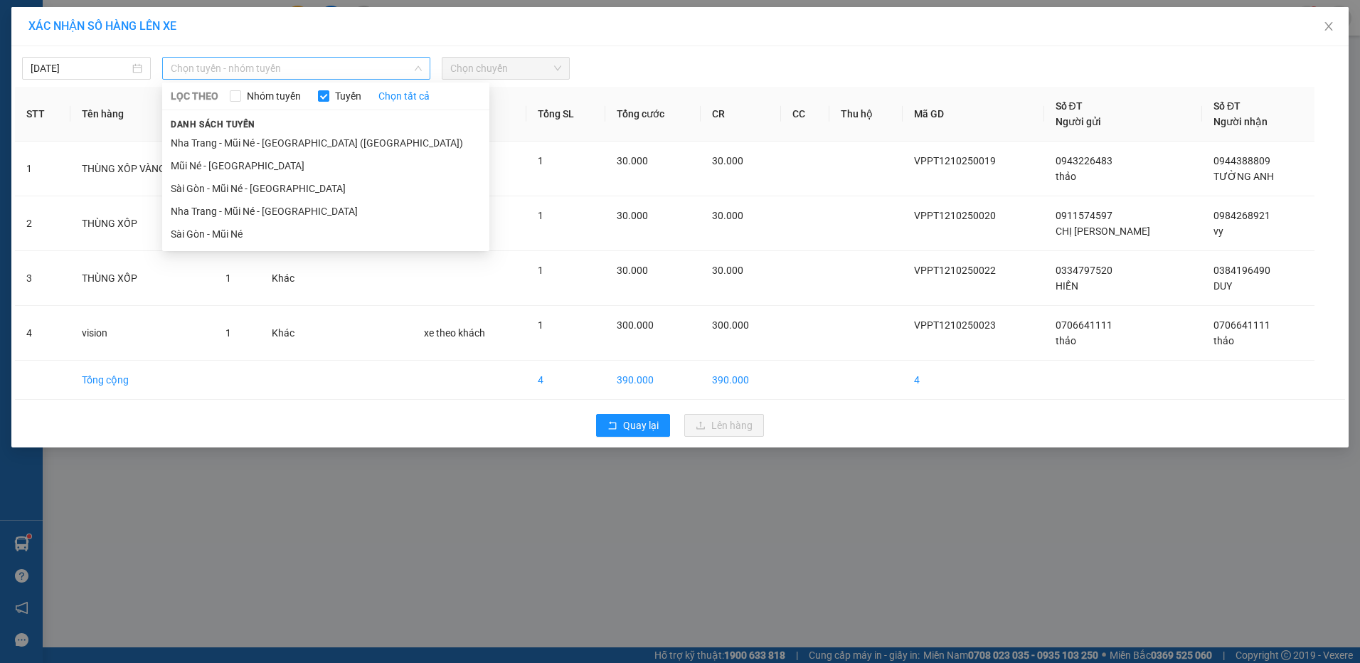
click at [319, 67] on span "Chọn tuyến - nhóm tuyến" at bounding box center [296, 68] width 251 height 21
click at [306, 171] on li "Mũi Né - [GEOGRAPHIC_DATA]" at bounding box center [325, 165] width 327 height 23
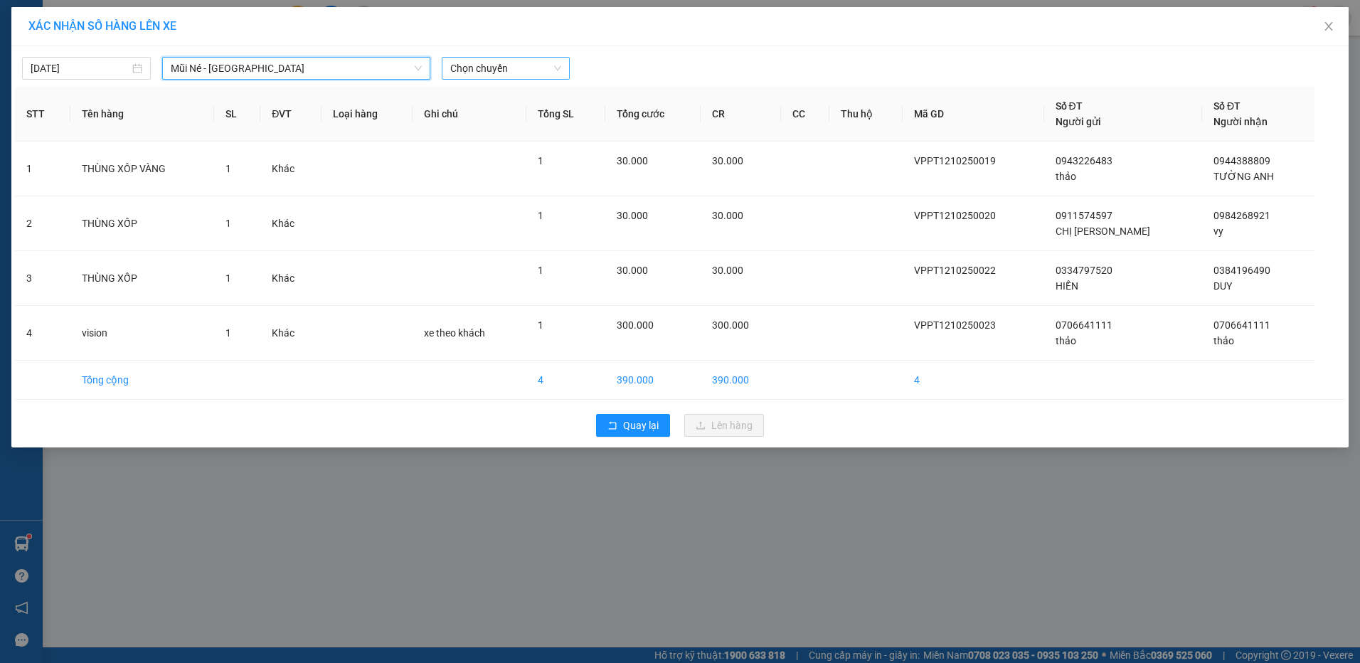
click at [510, 66] on span "Chọn chuyến" at bounding box center [506, 68] width 112 height 21
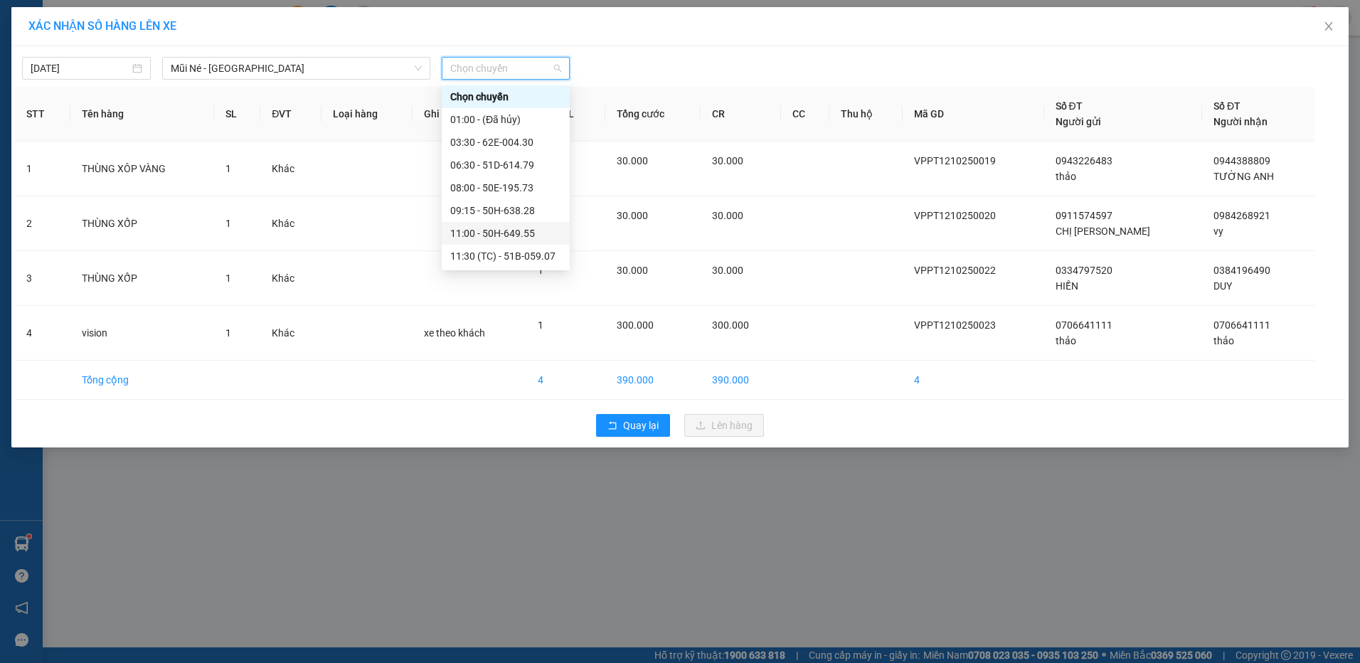
click at [537, 233] on div "11:00 - 50H-649.55" at bounding box center [505, 234] width 111 height 16
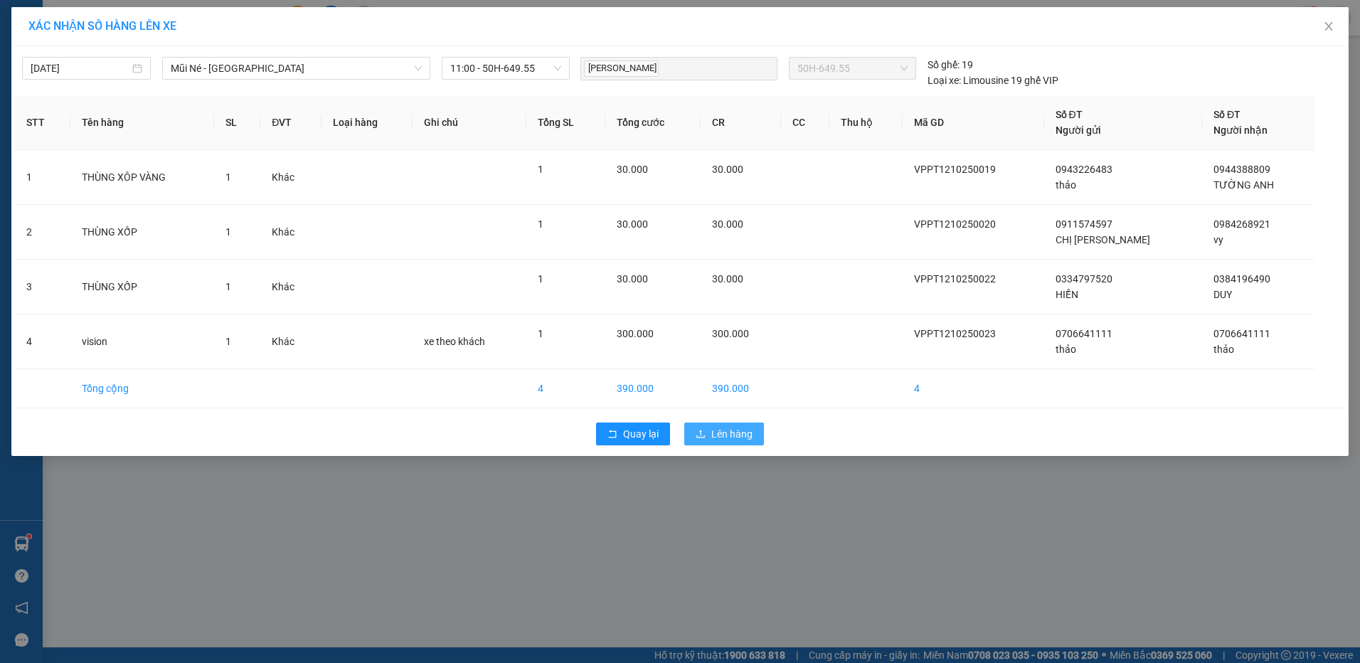
click at [731, 423] on button "Lên hàng" at bounding box center [724, 434] width 80 height 23
